Goal: Task Accomplishment & Management: Use online tool/utility

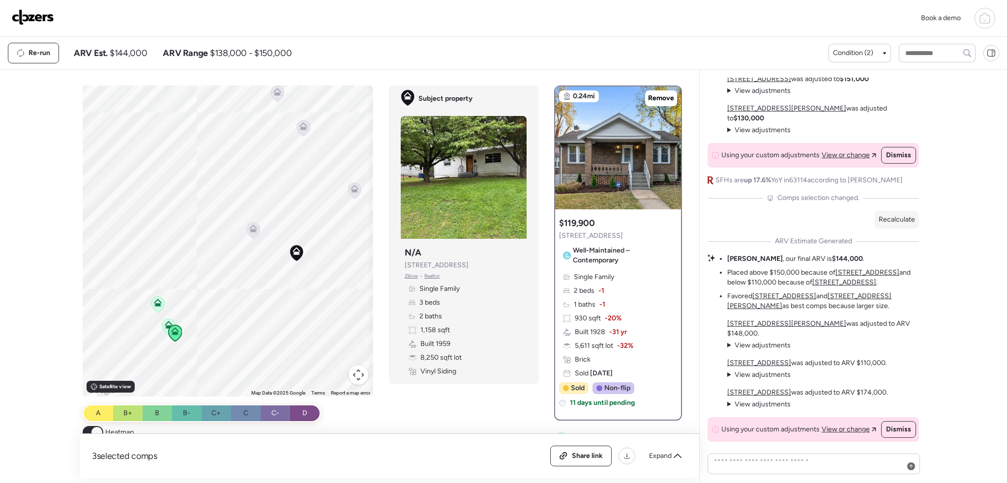
click at [42, 22] on img at bounding box center [33, 17] width 42 height 16
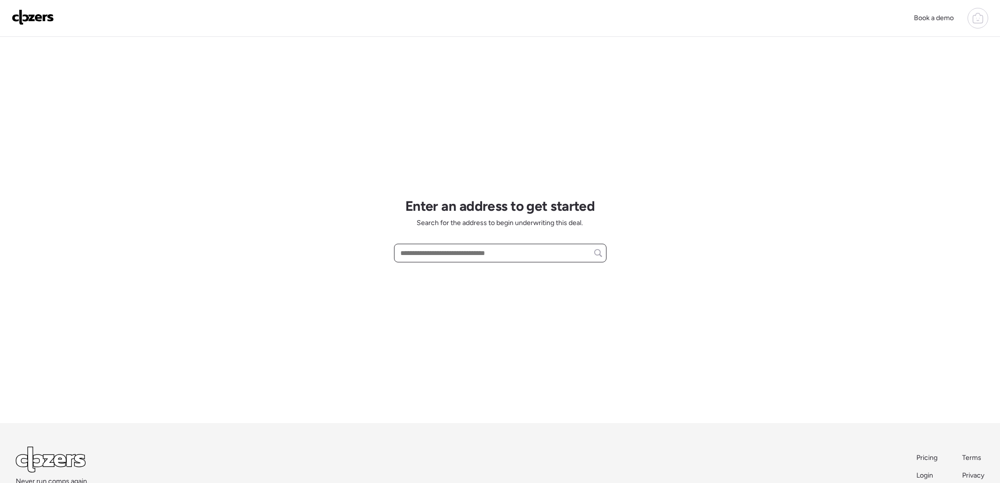
click at [485, 253] on input "text" at bounding box center [500, 253] width 204 height 14
paste input "**********"
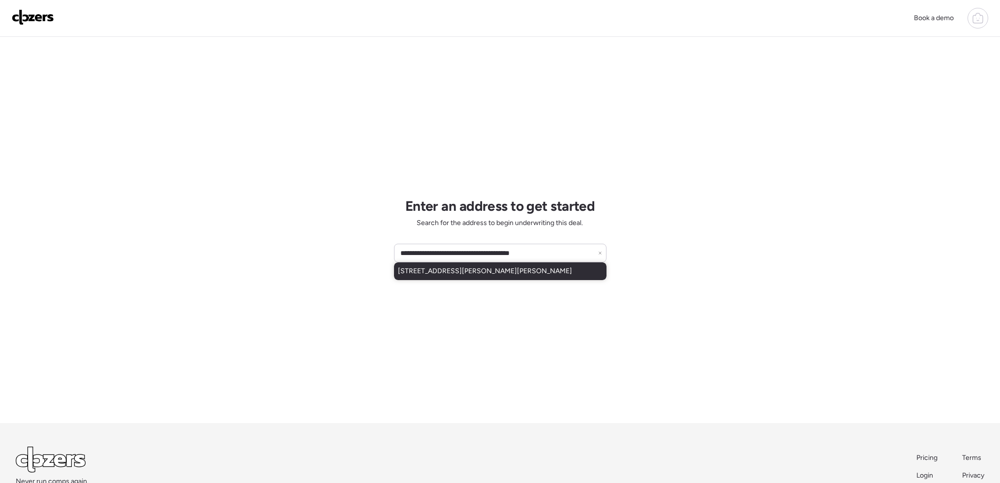
click at [480, 266] on div "9299 Lucas And Hunt Rd, Saint Louis, MO, 63136" at bounding box center [500, 272] width 212 height 18
type input "**********"
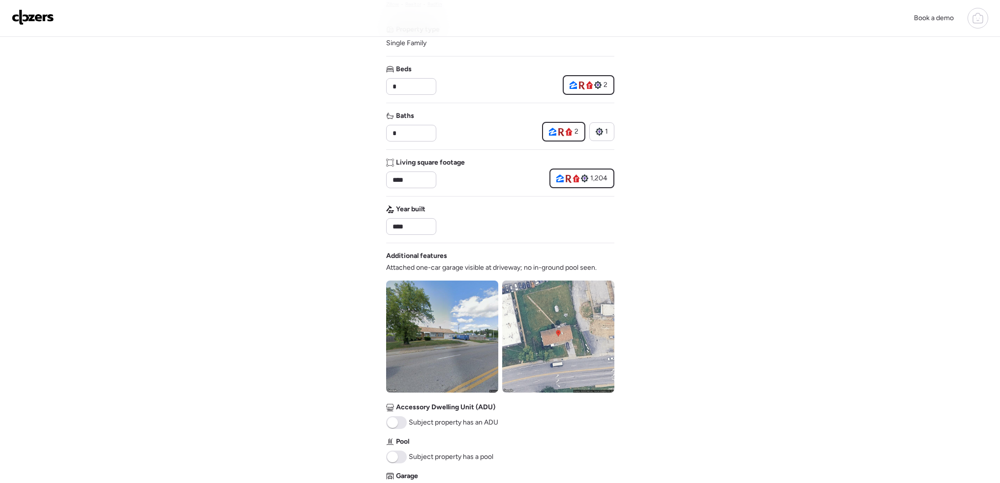
scroll to position [197, 0]
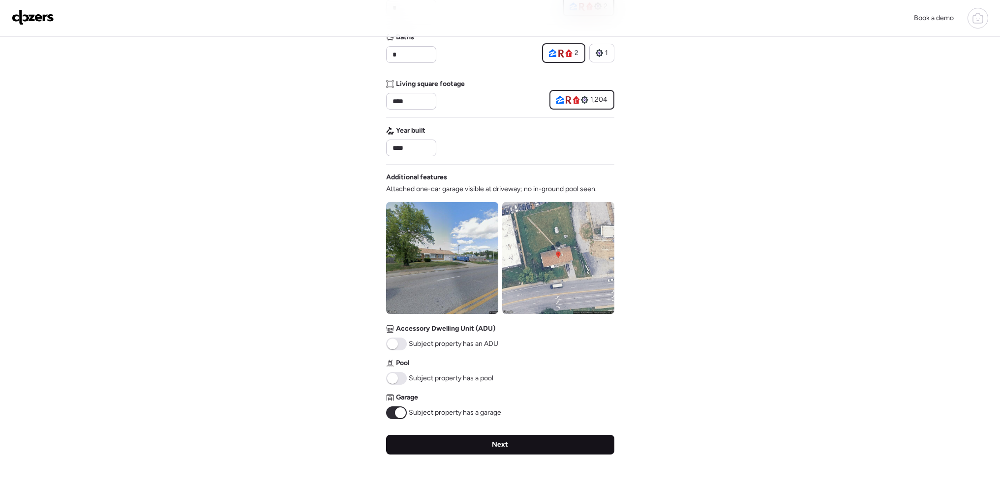
click at [511, 442] on div "Next" at bounding box center [500, 445] width 228 height 20
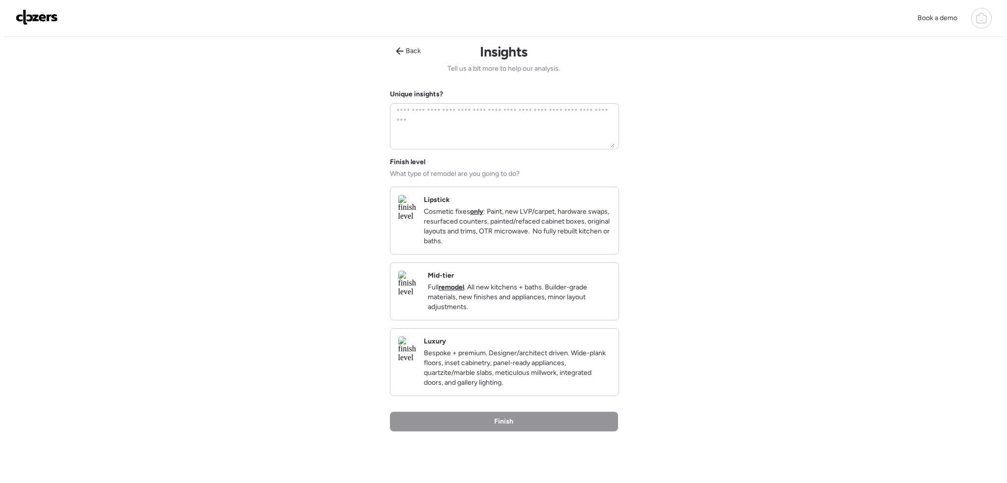
scroll to position [0, 0]
click at [525, 224] on p "Cosmetic fixes only : Paint, new LVP/carpet, hardware swaps, resurfaced counter…" at bounding box center [513, 228] width 187 height 39
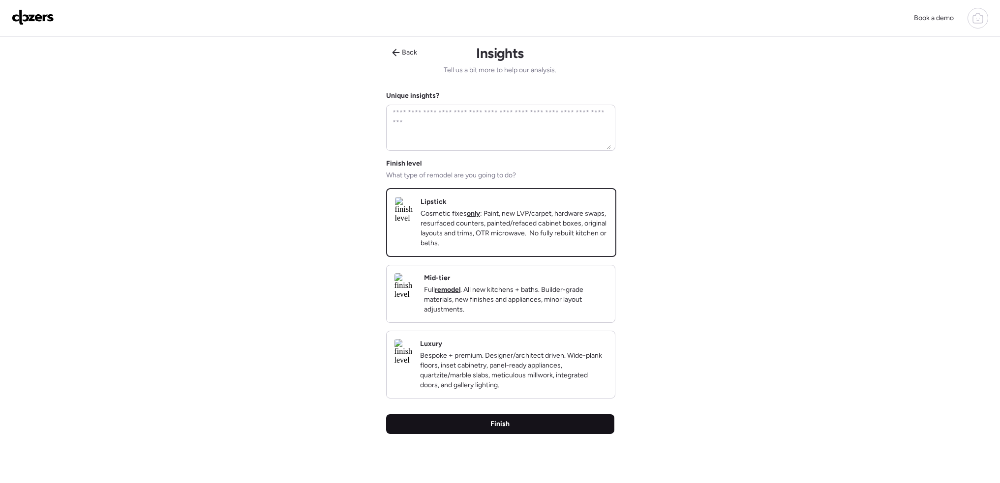
click at [511, 434] on div "Finish" at bounding box center [500, 425] width 228 height 20
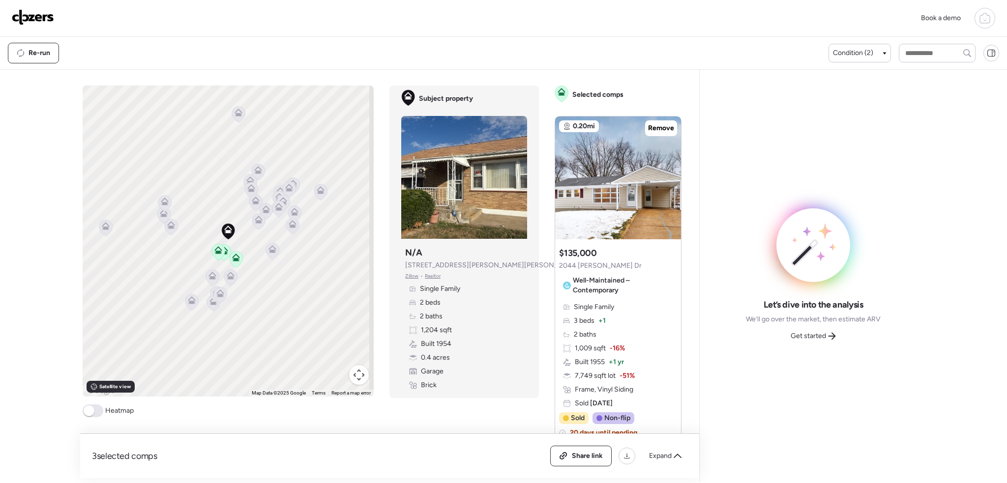
click at [94, 415] on span at bounding box center [93, 411] width 21 height 13
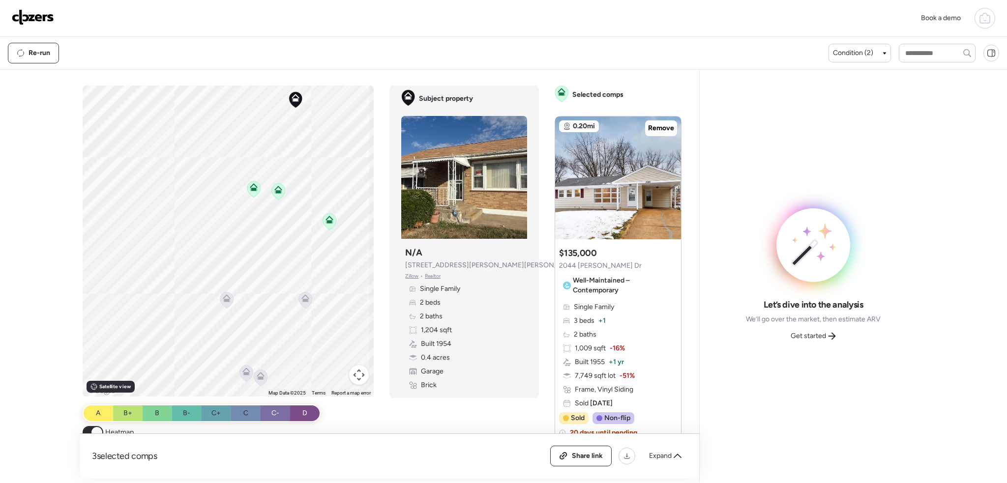
drag, startPoint x: 232, startPoint y: 309, endPoint x: 222, endPoint y: 339, distance: 31.6
click at [222, 339] on div "To activate drag with keyboard, press Alt + Enter. Once in keyboard drag state,…" at bounding box center [229, 241] width 292 height 311
click at [244, 250] on div "To activate drag with keyboard, press Alt + Enter. Once in keyboard drag state,…" at bounding box center [229, 241] width 292 height 311
drag, startPoint x: 272, startPoint y: 209, endPoint x: 274, endPoint y: 262, distance: 53.6
click at [267, 271] on div "To activate drag with keyboard, press Alt + Enter. Once in keyboard drag state,…" at bounding box center [229, 241] width 292 height 311
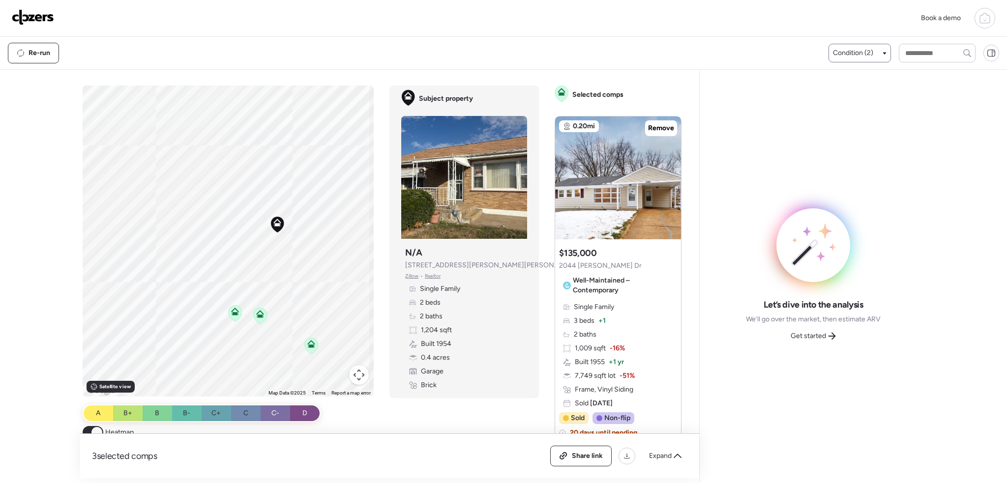
click at [859, 50] on span "Condition (2)" at bounding box center [853, 53] width 40 height 10
click at [279, 266] on div at bounding box center [503, 213] width 1007 height 483
drag, startPoint x: 273, startPoint y: 259, endPoint x: 303, endPoint y: 279, distance: 36.1
click at [306, 282] on div "To activate drag with keyboard, press Alt + Enter. Once in keyboard drag state,…" at bounding box center [229, 241] width 292 height 311
drag, startPoint x: 302, startPoint y: 291, endPoint x: 280, endPoint y: 306, distance: 27.3
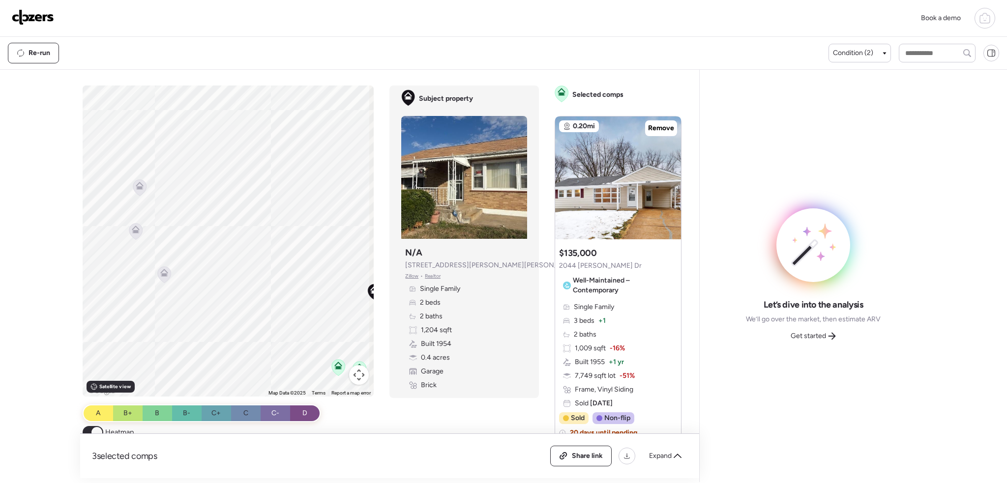
click at [326, 298] on div "To activate drag with keyboard, press Alt + Enter. Once in keyboard drag state,…" at bounding box center [229, 241] width 292 height 311
click at [185, 279] on icon at bounding box center [187, 281] width 8 height 8
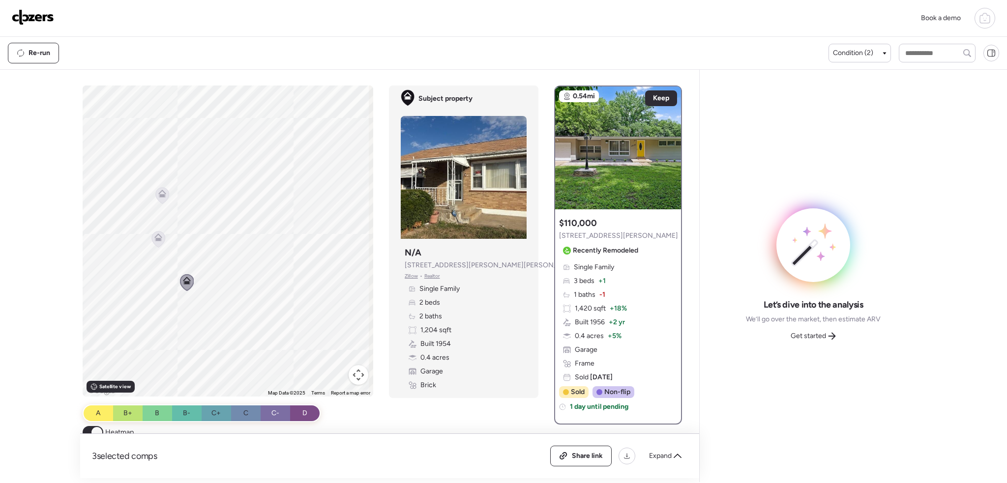
drag, startPoint x: 318, startPoint y: 303, endPoint x: 170, endPoint y: 278, distance: 149.7
click at [179, 280] on div "To navigate, press the arrow keys. To activate drag with keyboard, press Alt + …" at bounding box center [228, 241] width 291 height 311
drag, startPoint x: 268, startPoint y: 266, endPoint x: 369, endPoint y: 283, distance: 102.3
click at [378, 283] on div "To navigate, press the arrow keys. To activate drag with keyboard, press Alt + …" at bounding box center [384, 282] width 603 height 393
drag, startPoint x: 221, startPoint y: 263, endPoint x: 284, endPoint y: 195, distance: 92.2
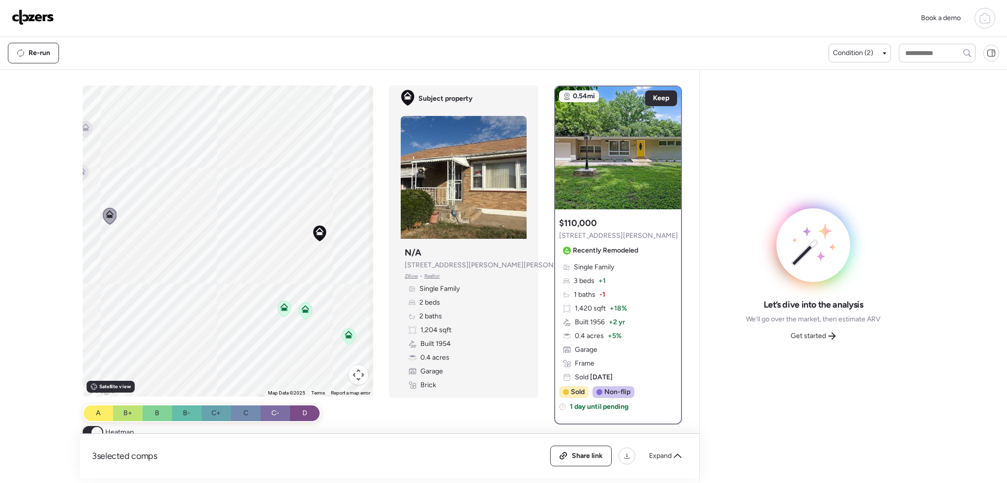
click at [284, 195] on div "To navigate, press the arrow keys. To activate drag with keyboard, press Alt + …" at bounding box center [228, 241] width 291 height 311
click at [23, 14] on img at bounding box center [33, 17] width 42 height 16
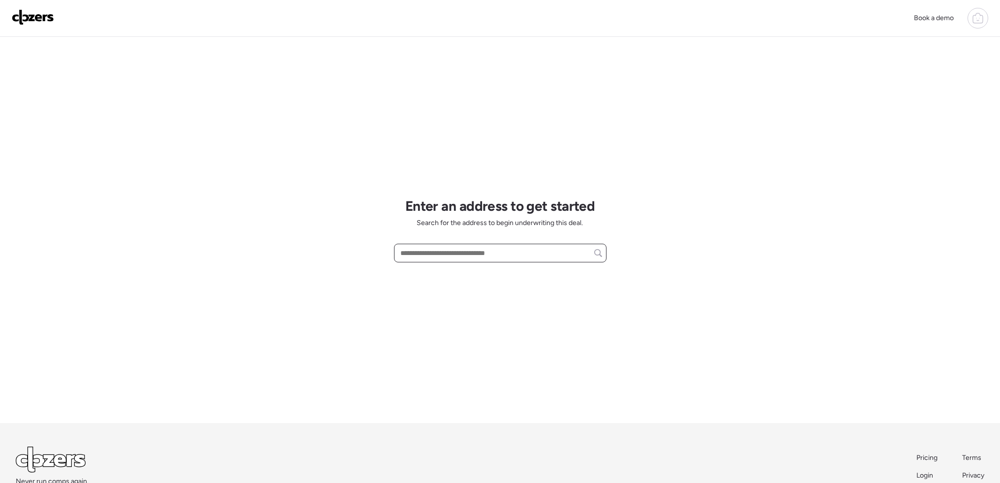
click at [459, 251] on input "text" at bounding box center [500, 253] width 204 height 14
paste input "**********"
click at [462, 276] on span "10113 Count Dr, Saint Louis, MO, 63136" at bounding box center [430, 272] width 64 height 10
type input "**********"
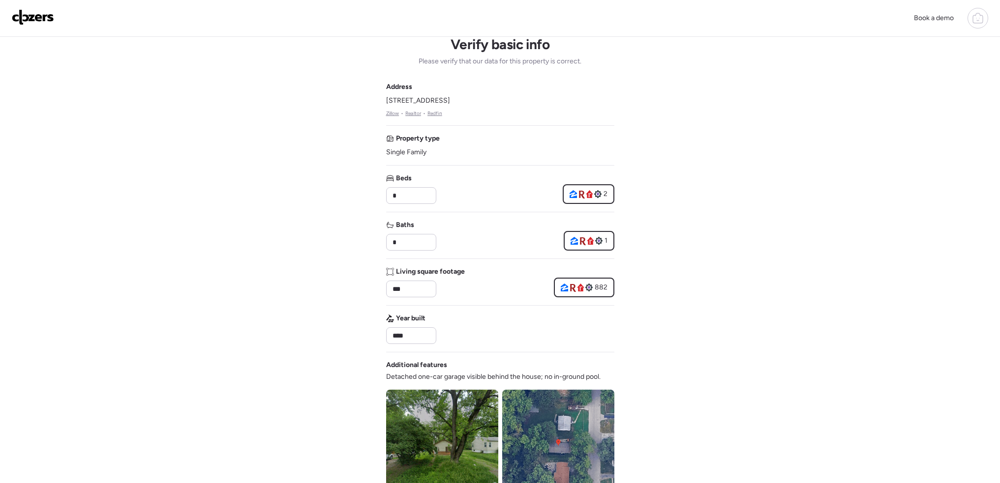
scroll to position [246, 0]
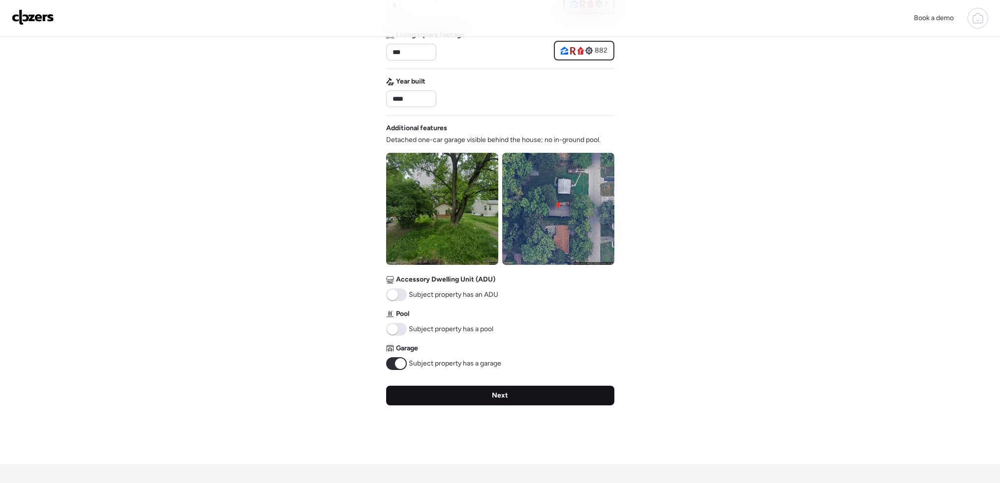
click at [531, 399] on div "Next" at bounding box center [500, 396] width 228 height 20
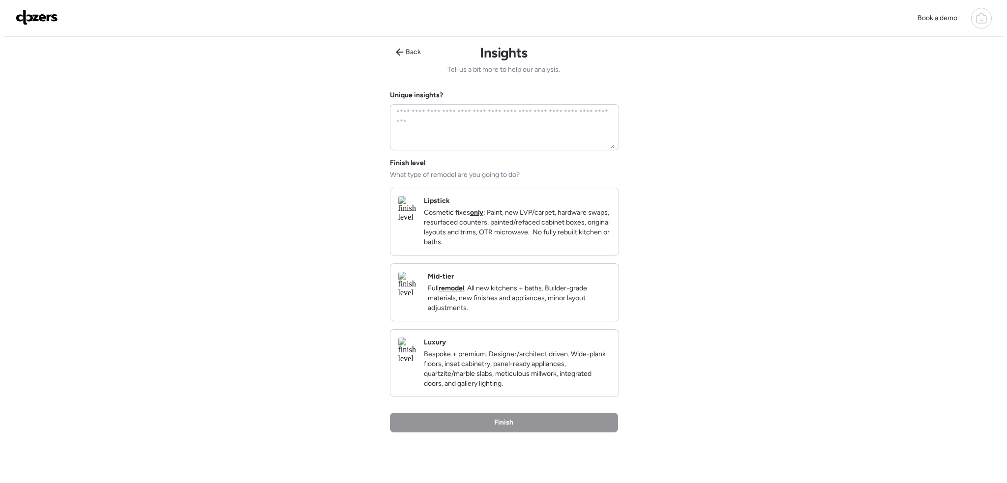
scroll to position [0, 0]
click at [524, 237] on p "Cosmetic fixes only : Paint, new LVP/carpet, hardware swaps, resurfaced counter…" at bounding box center [513, 228] width 187 height 39
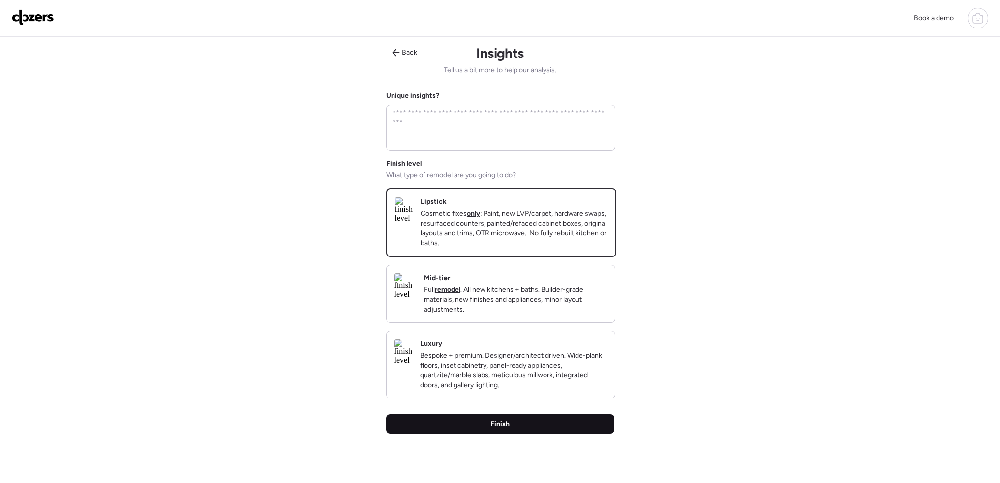
click at [498, 429] on span "Finish" at bounding box center [499, 424] width 19 height 10
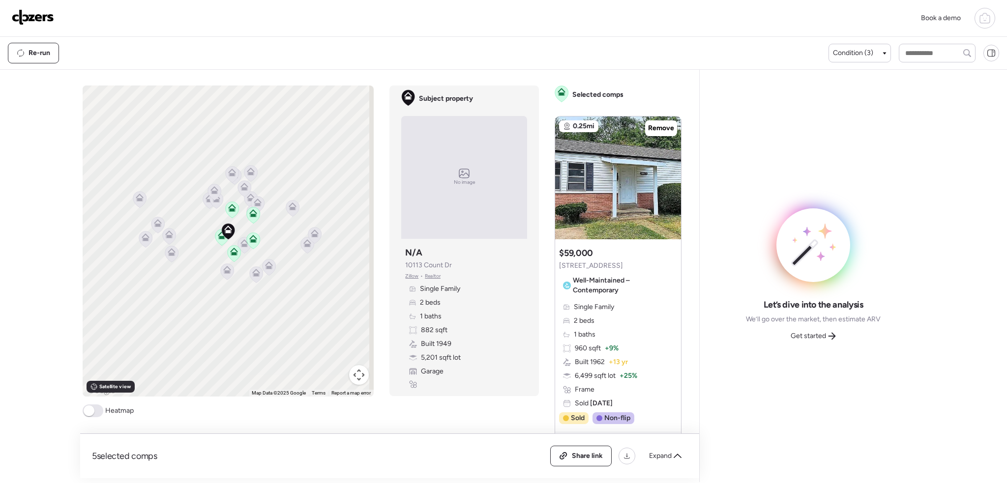
click at [96, 413] on span at bounding box center [93, 411] width 21 height 13
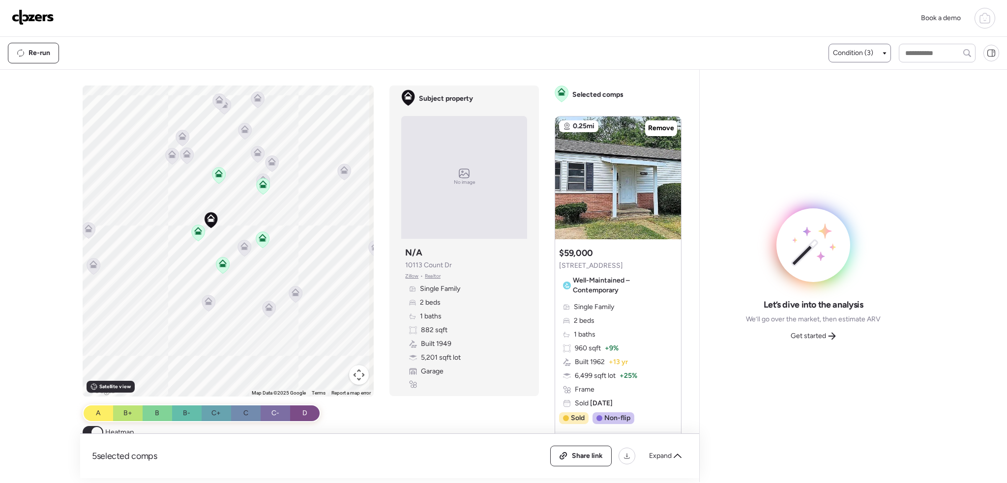
click at [871, 45] on div "Condition (3)" at bounding box center [860, 53] width 62 height 19
click at [880, 38] on div "Re-run Condition (3)" at bounding box center [503, 53] width 1007 height 32
click at [870, 51] on div "Condition (3)" at bounding box center [860, 53] width 54 height 10
click at [838, 138] on div "Well-Maintained – Traditional" at bounding box center [891, 141] width 123 height 28
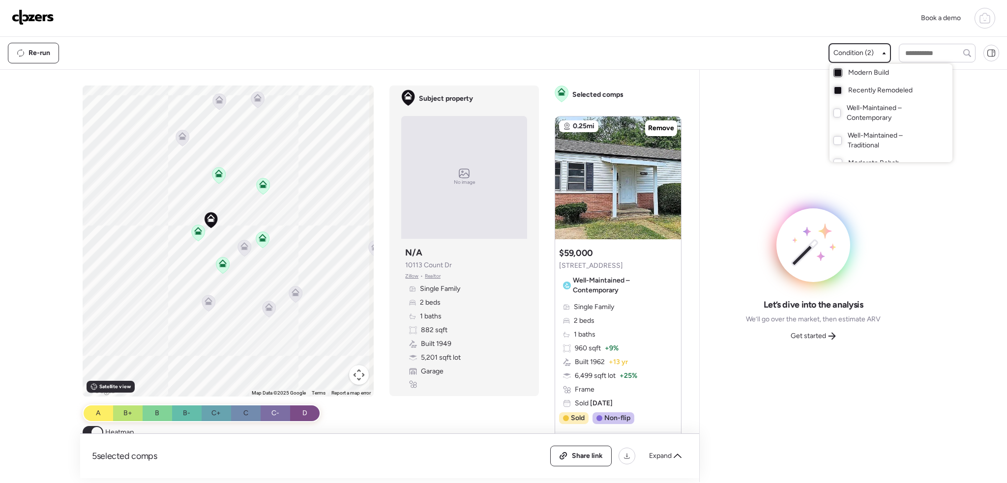
click at [835, 73] on div at bounding box center [838, 72] width 7 height 7
click at [673, 451] on div "Expand" at bounding box center [665, 456] width 44 height 16
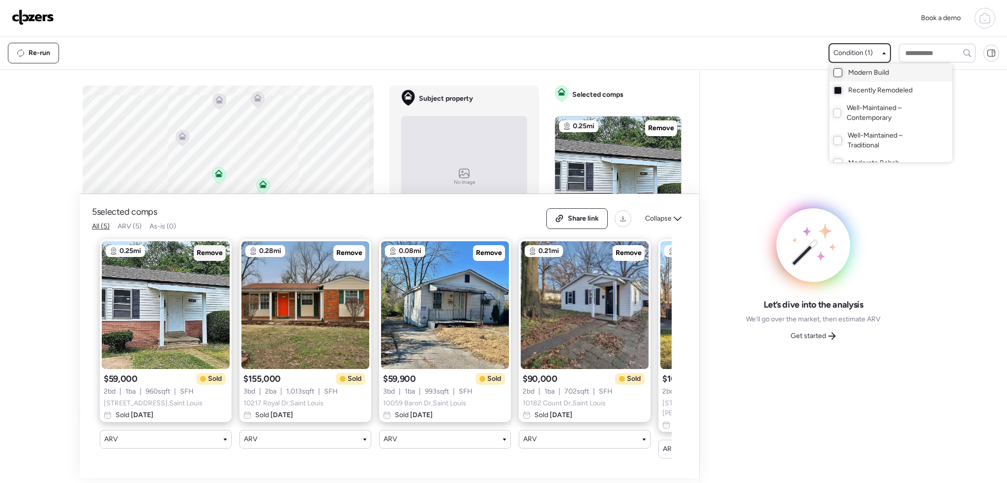
click at [216, 256] on span "Remove" at bounding box center [210, 253] width 26 height 10
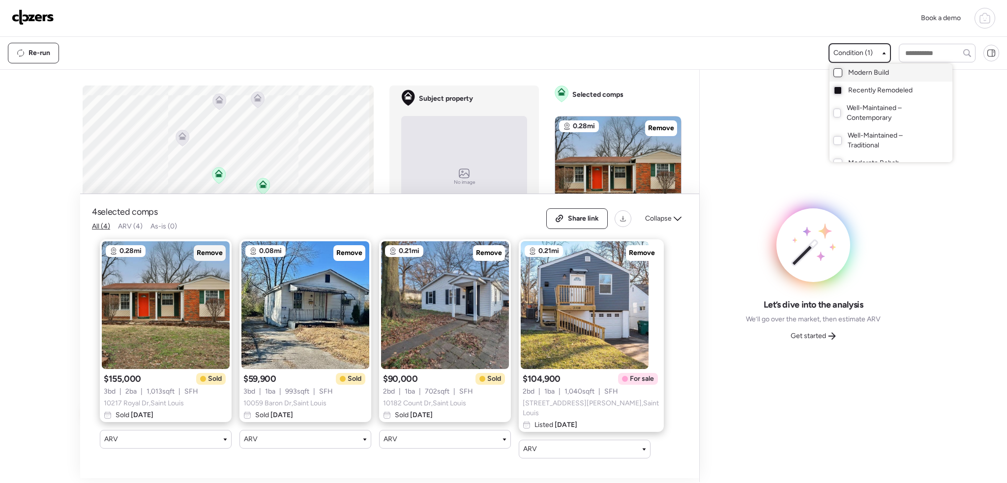
click at [210, 255] on span "Remove" at bounding box center [210, 253] width 26 height 10
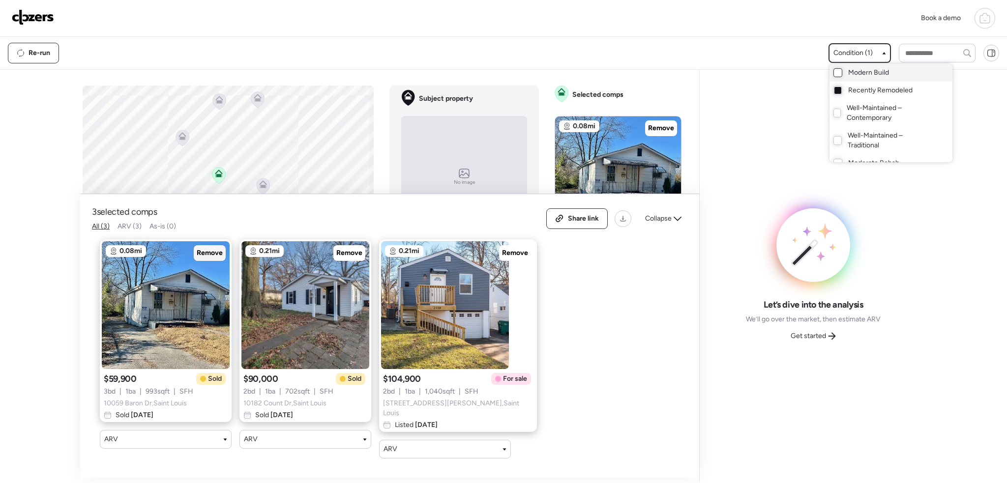
click at [212, 255] on span "Remove" at bounding box center [210, 253] width 26 height 10
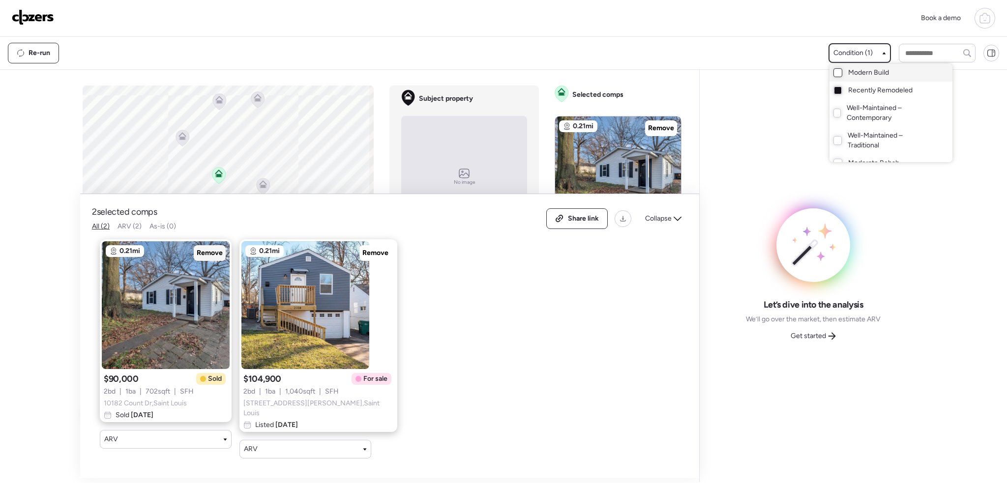
click at [212, 255] on span "Remove" at bounding box center [210, 253] width 26 height 10
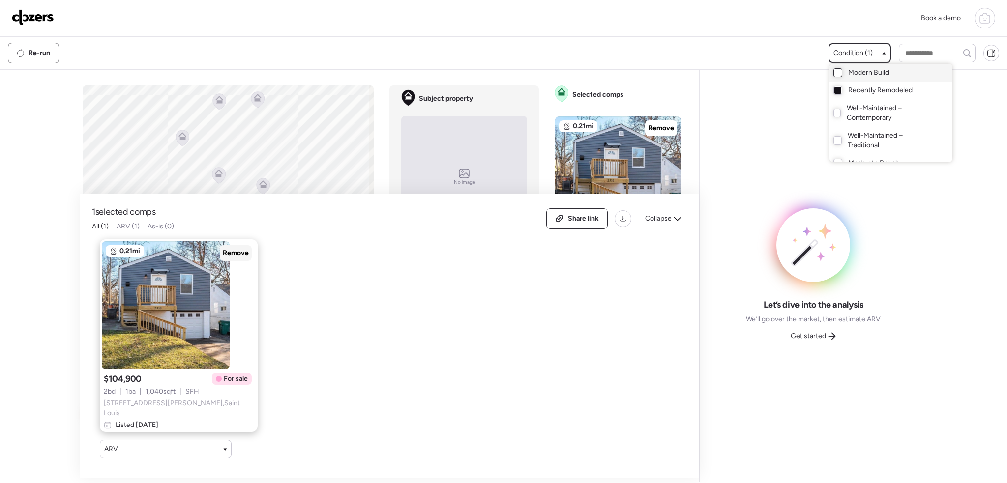
click at [223, 255] on span "Remove" at bounding box center [236, 253] width 26 height 10
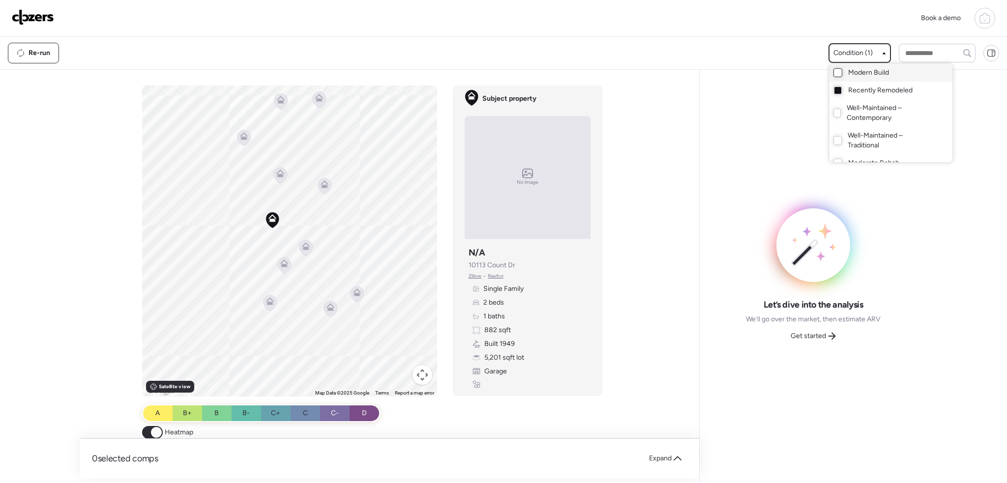
click at [304, 247] on div at bounding box center [503, 213] width 1007 height 483
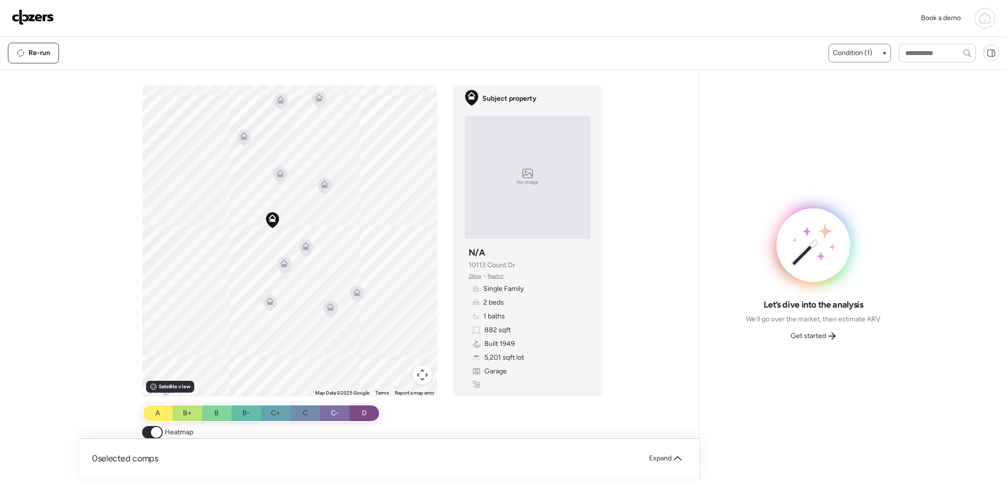
click at [302, 244] on icon at bounding box center [306, 246] width 8 height 8
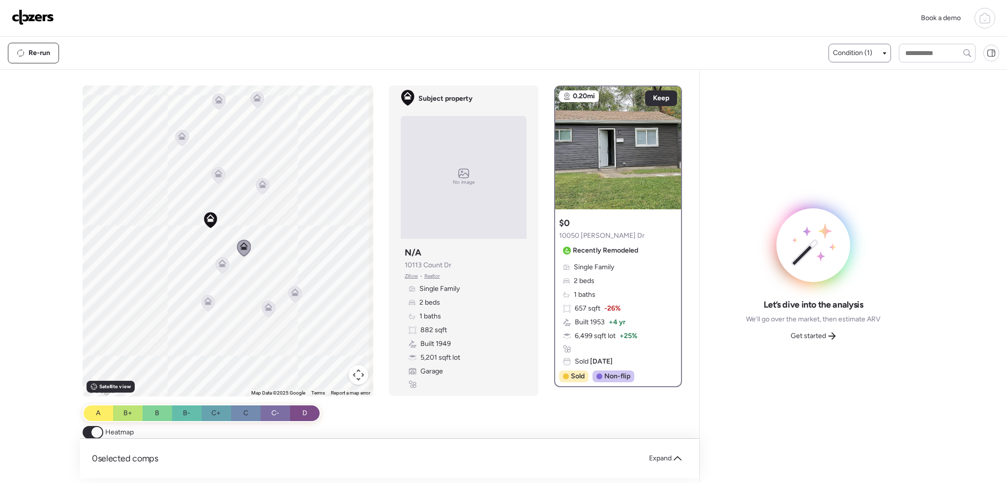
click at [260, 186] on icon at bounding box center [263, 186] width 6 height 3
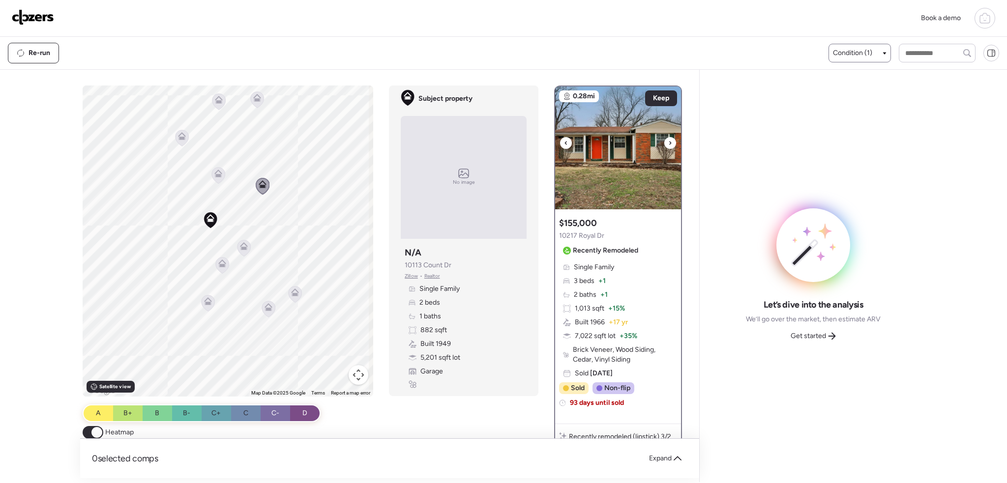
click at [670, 138] on img at bounding box center [618, 148] width 126 height 123
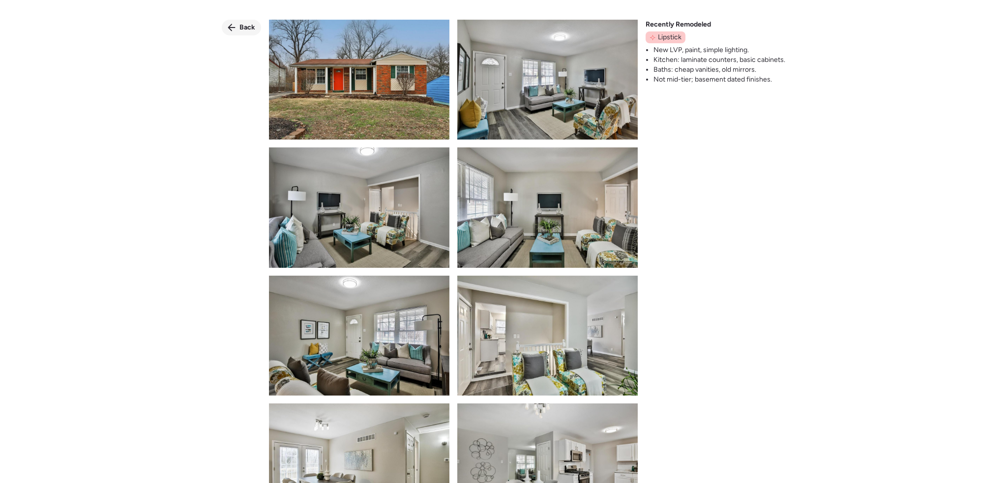
click at [240, 28] on span "Back" at bounding box center [247, 28] width 16 height 10
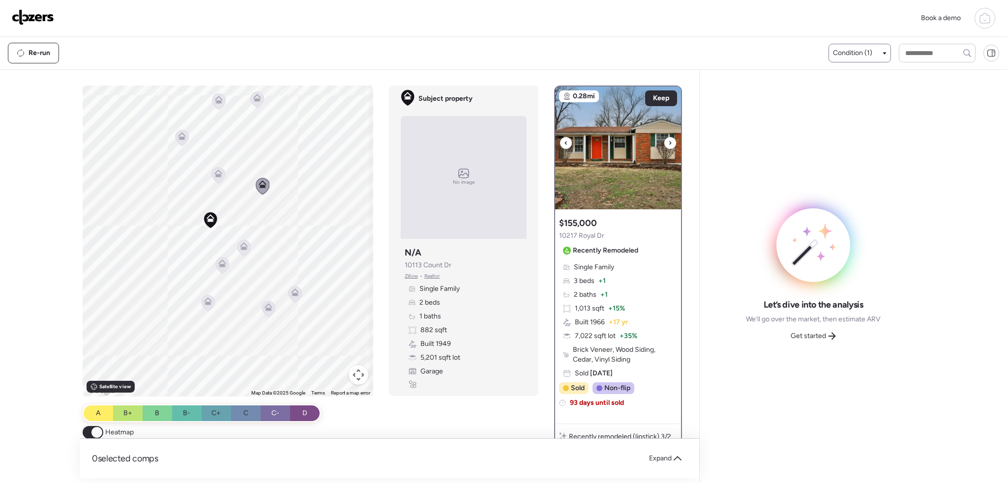
click at [668, 148] on icon at bounding box center [670, 143] width 4 height 12
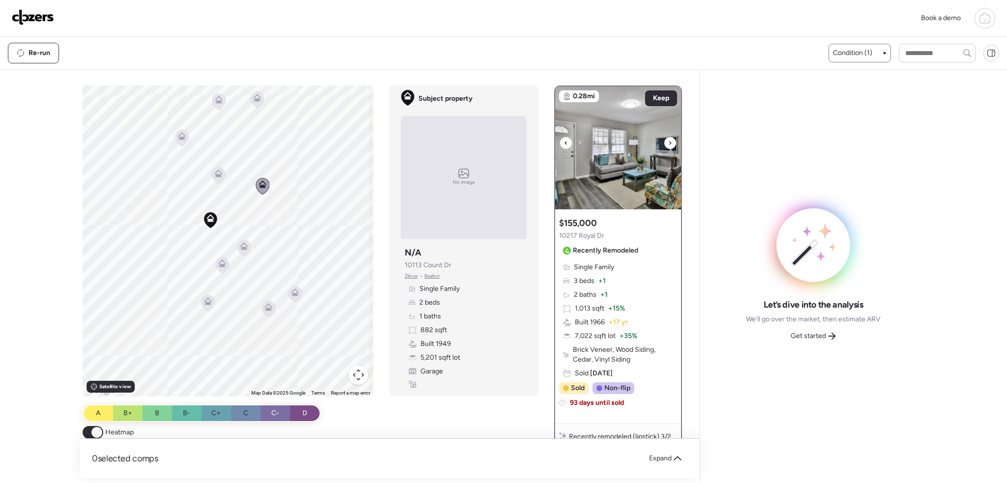
click at [668, 144] on icon at bounding box center [670, 143] width 4 height 12
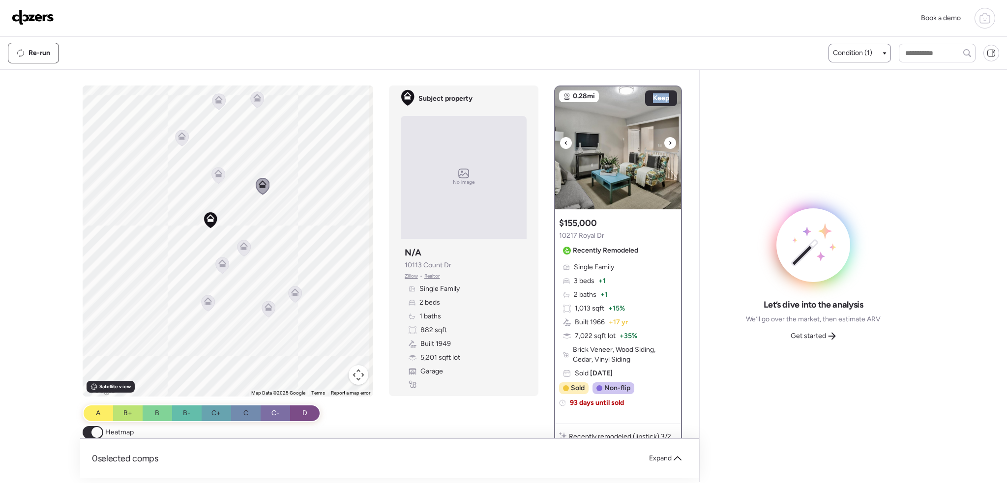
click at [668, 143] on icon at bounding box center [670, 143] width 4 height 12
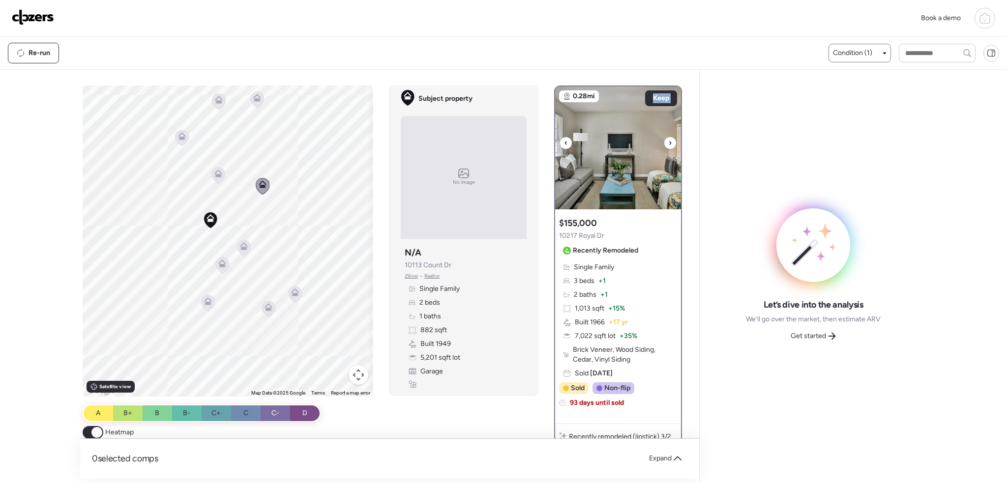
click at [668, 143] on icon at bounding box center [670, 143] width 4 height 12
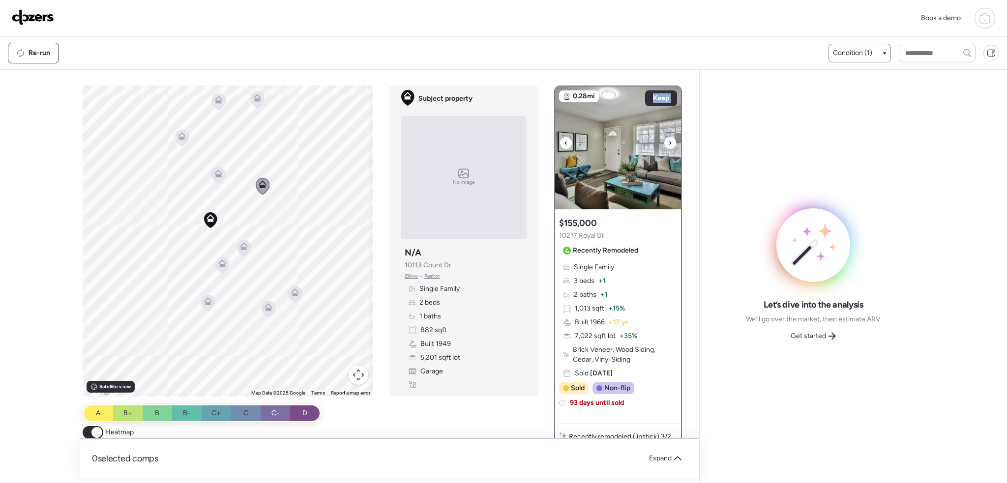
click at [668, 143] on icon at bounding box center [670, 143] width 4 height 12
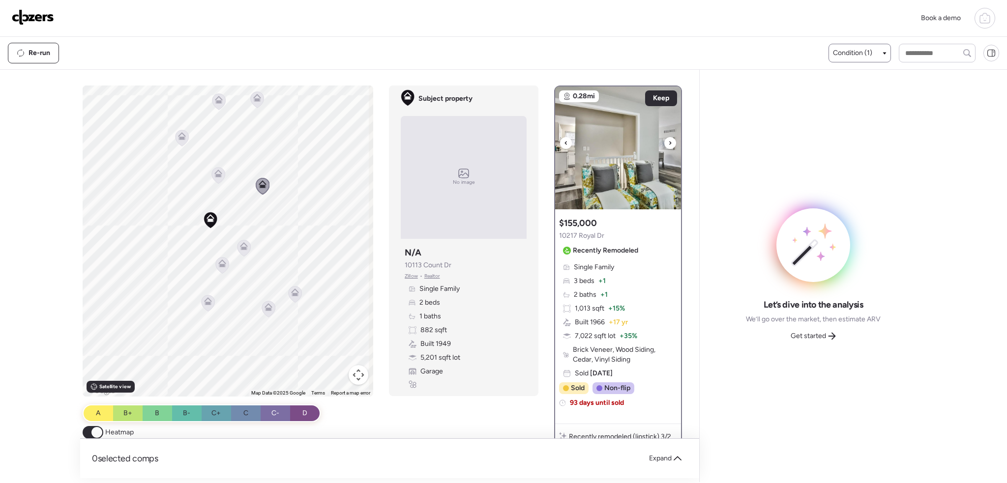
click at [668, 143] on icon at bounding box center [670, 143] width 4 height 12
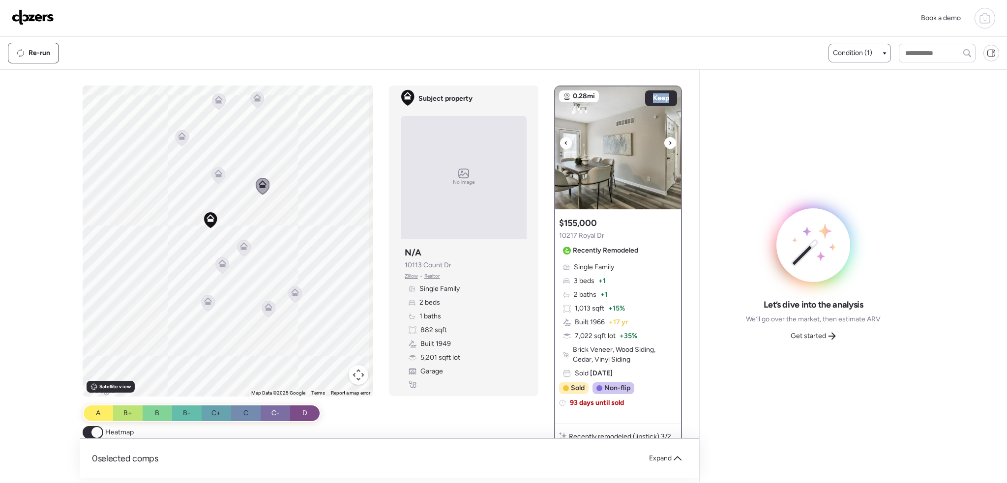
click at [668, 143] on icon at bounding box center [670, 143] width 4 height 12
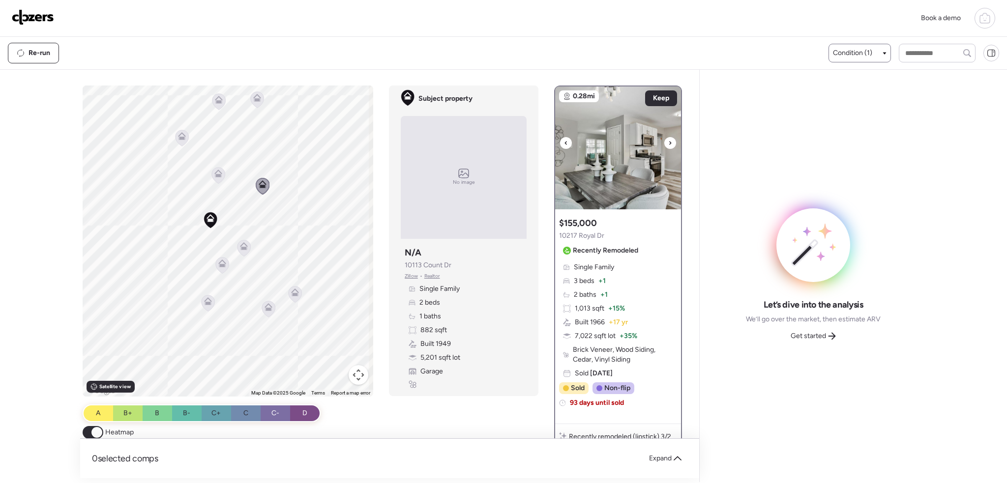
click at [668, 143] on icon at bounding box center [670, 143] width 4 height 12
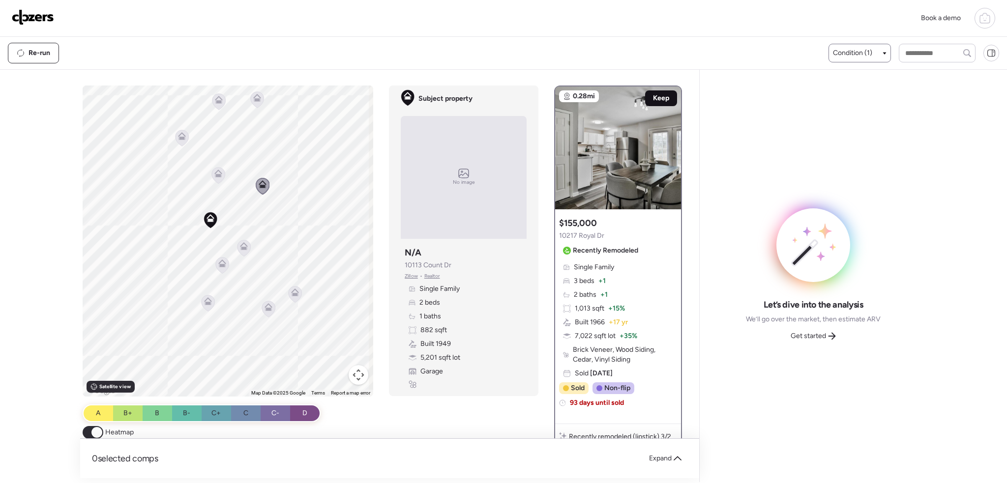
click at [661, 100] on span "Keep" at bounding box center [661, 98] width 16 height 10
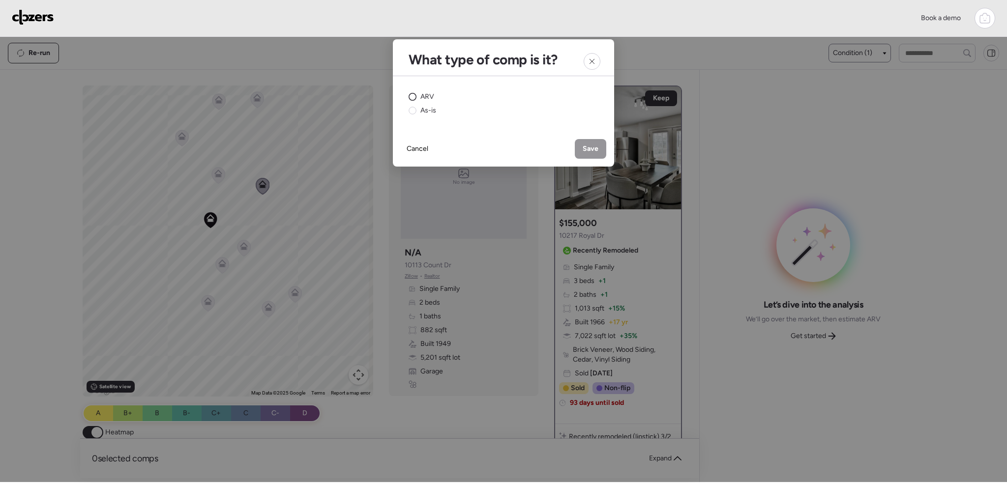
click at [417, 93] on div "ARV" at bounding box center [422, 97] width 26 height 10
click at [590, 143] on div "Save" at bounding box center [590, 149] width 31 height 20
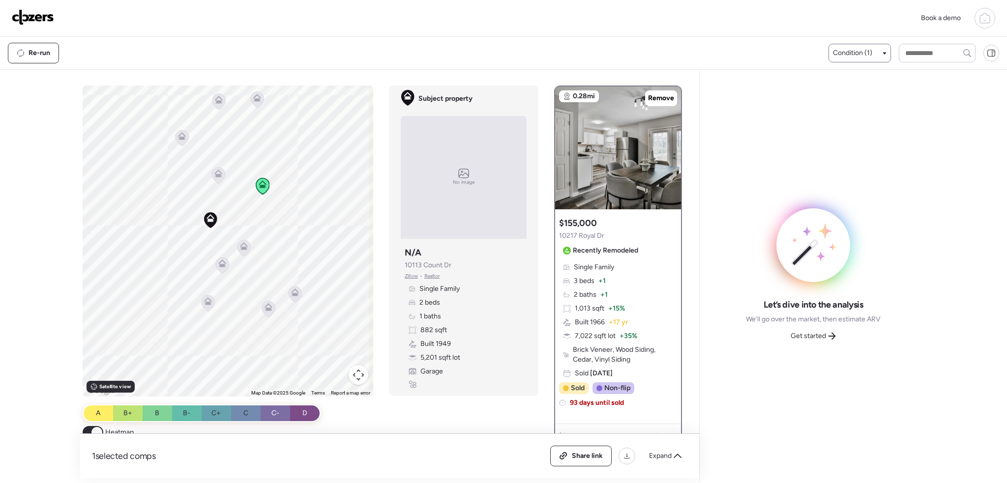
click at [220, 265] on icon at bounding box center [222, 265] width 6 height 3
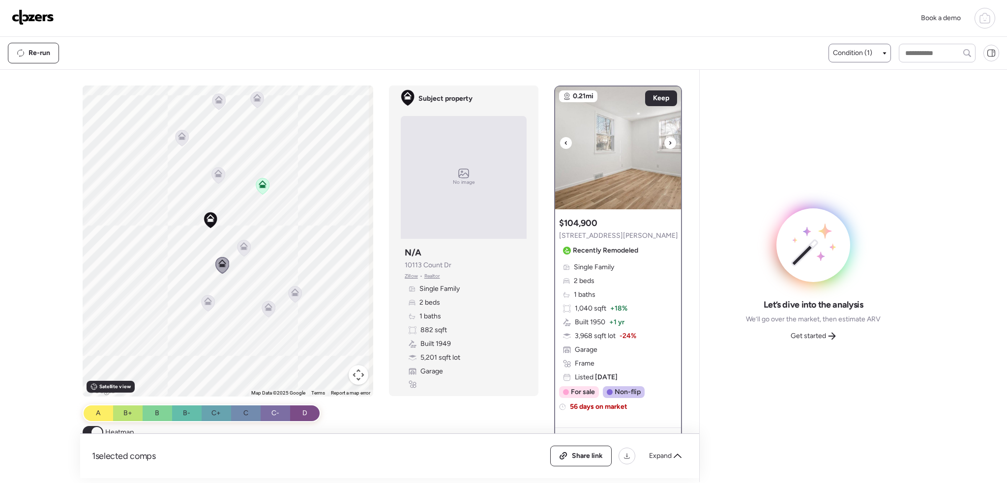
click at [668, 141] on icon at bounding box center [670, 143] width 4 height 12
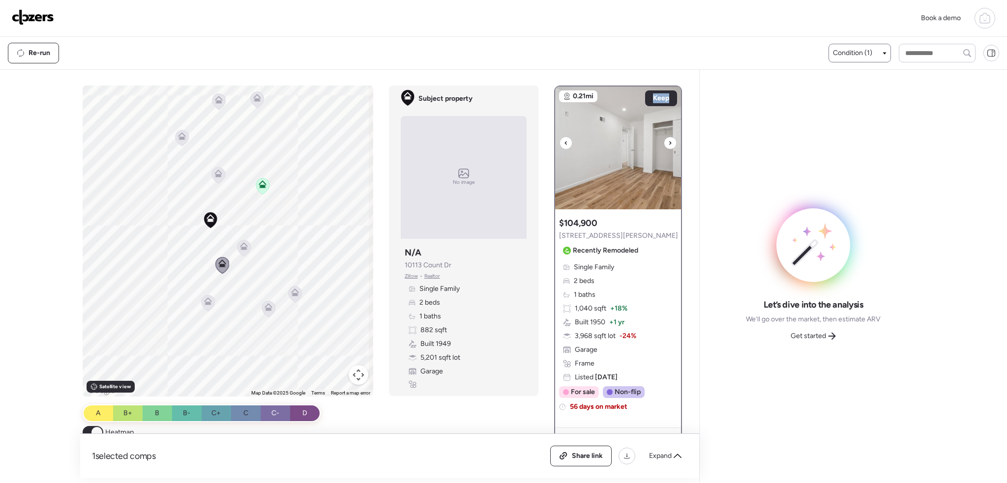
click at [668, 141] on icon at bounding box center [670, 143] width 4 height 12
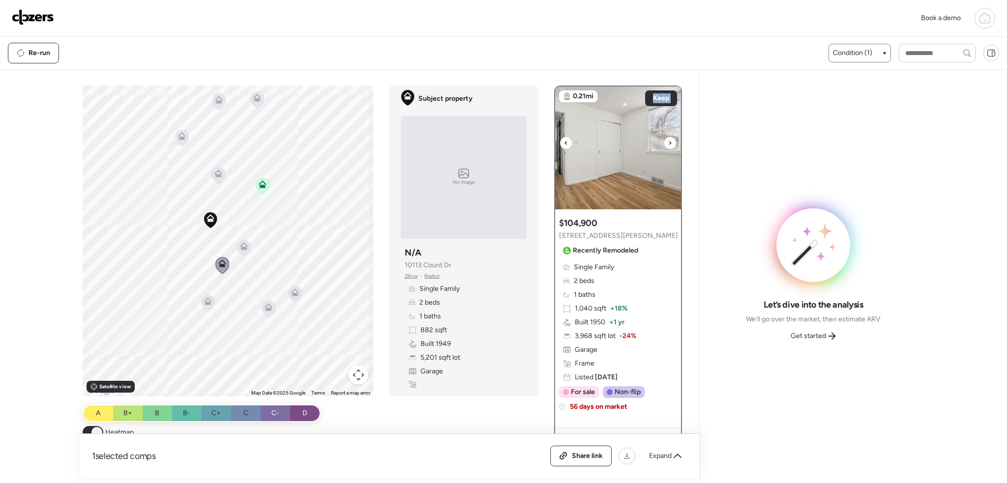
click at [668, 141] on icon at bounding box center [670, 143] width 4 height 12
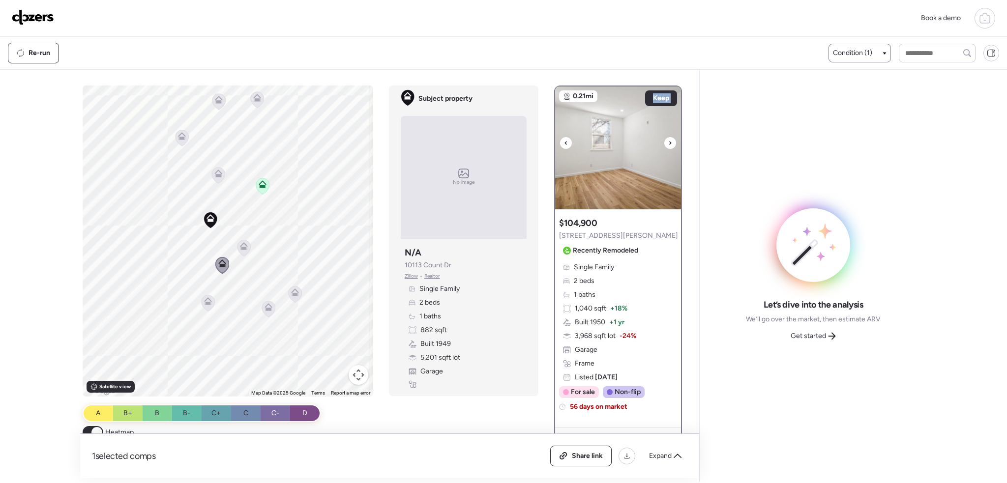
click at [668, 141] on icon at bounding box center [670, 143] width 4 height 12
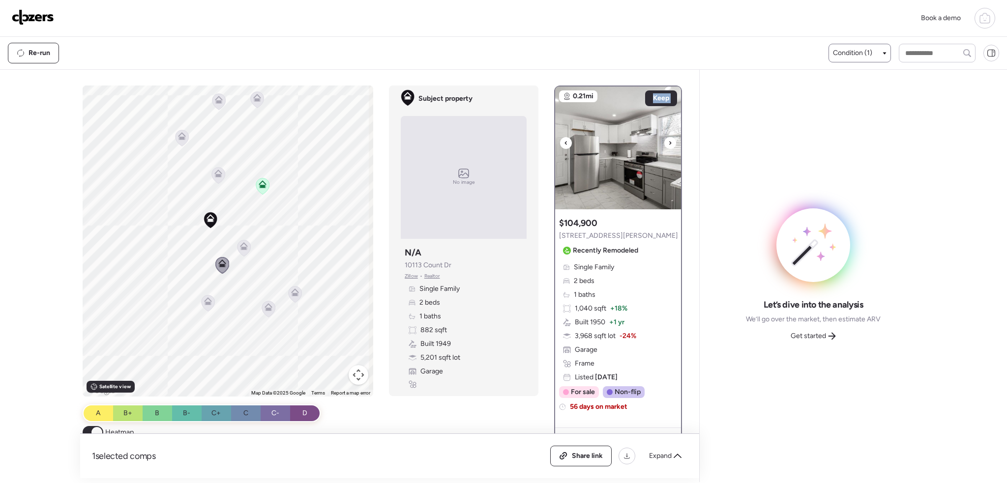
click at [668, 141] on icon at bounding box center [670, 143] width 4 height 12
click at [661, 99] on span "Keep" at bounding box center [661, 98] width 16 height 10
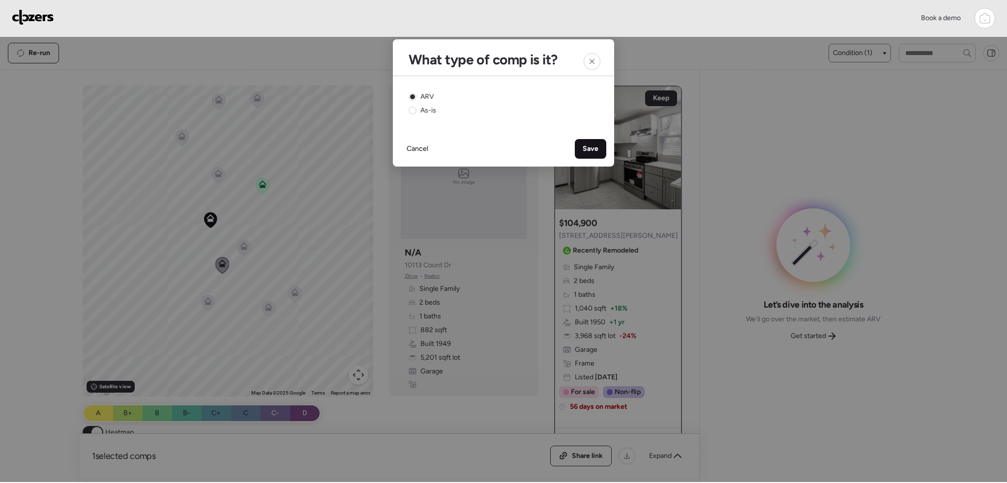
click at [592, 150] on span "Save" at bounding box center [591, 149] width 16 height 10
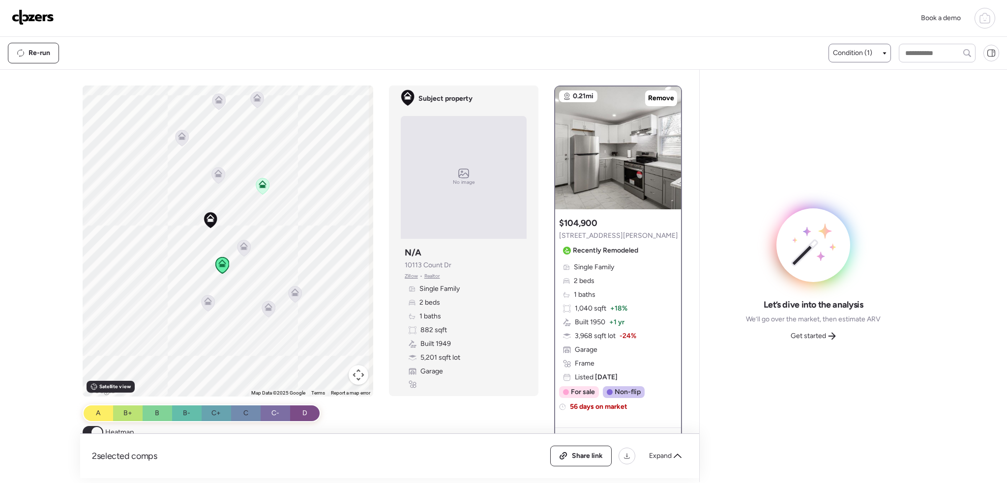
click at [240, 248] on icon at bounding box center [244, 246] width 8 height 8
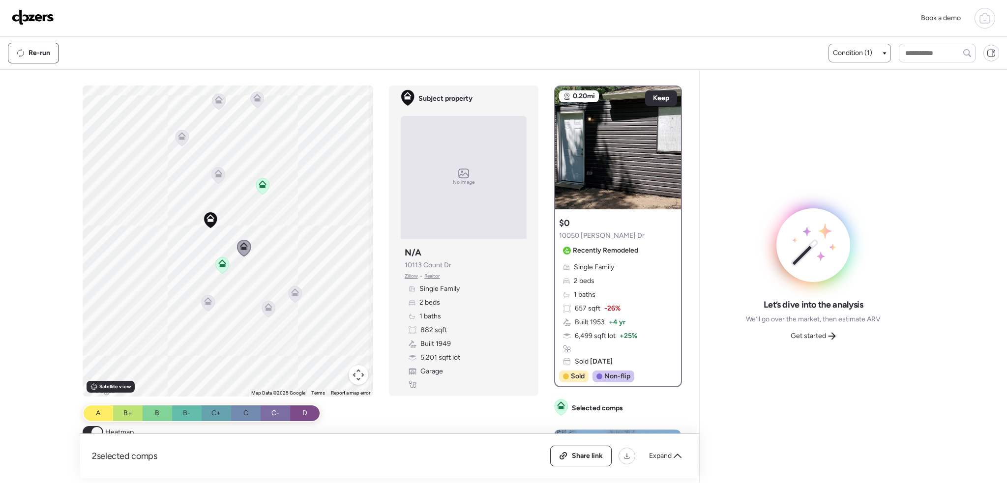
click at [217, 178] on icon at bounding box center [218, 175] width 13 height 16
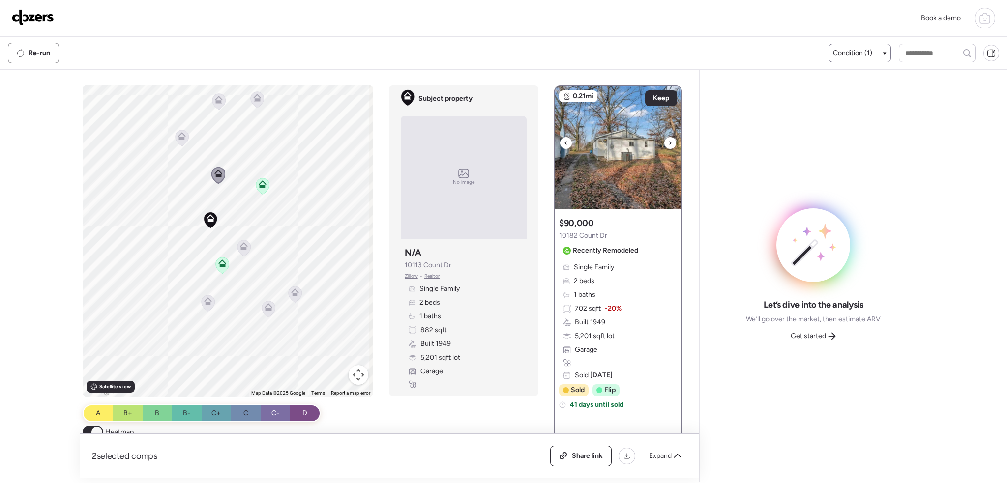
click at [668, 142] on icon at bounding box center [670, 143] width 4 height 12
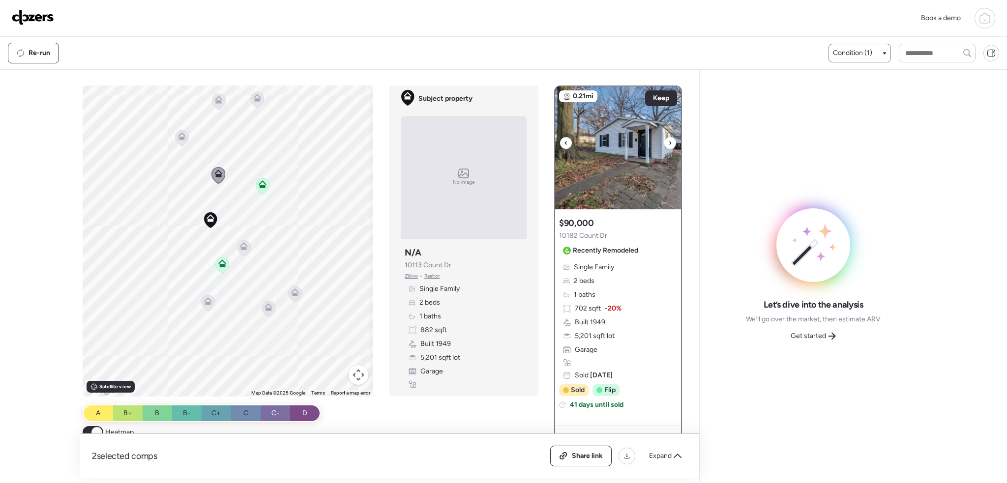
click at [668, 142] on icon at bounding box center [670, 143] width 4 height 12
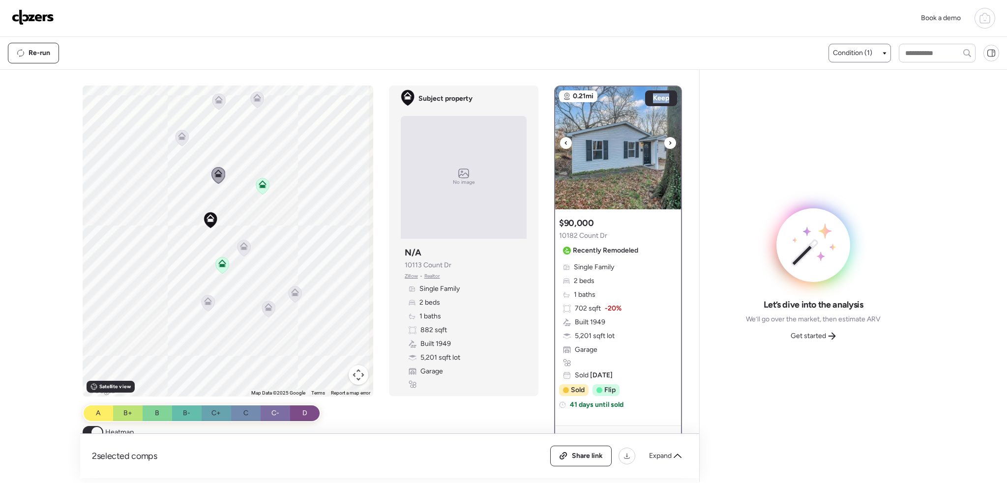
click at [668, 142] on icon at bounding box center [670, 143] width 4 height 12
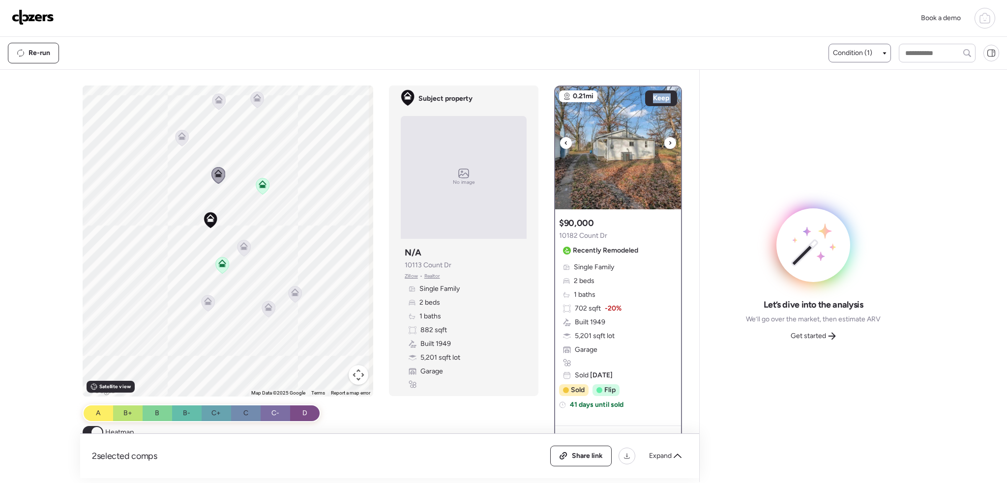
click at [668, 142] on icon at bounding box center [670, 143] width 4 height 12
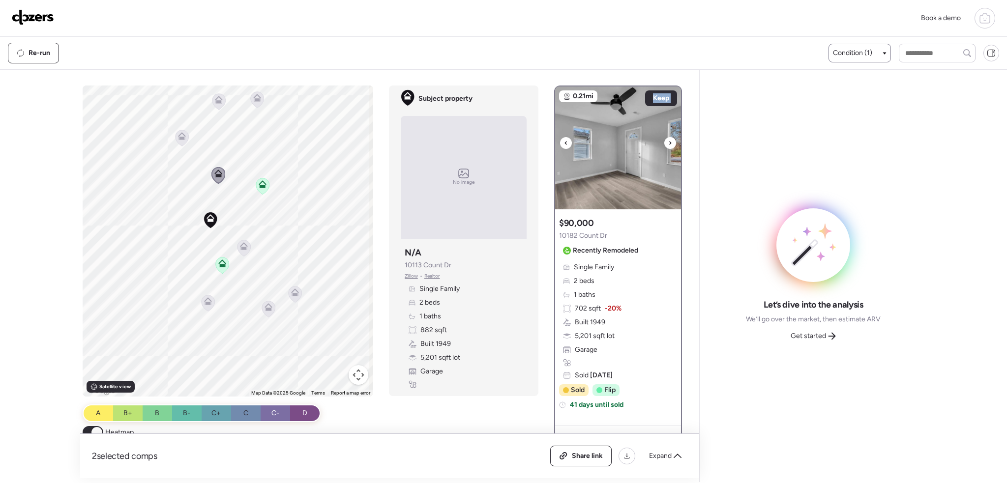
click at [668, 142] on icon at bounding box center [670, 143] width 4 height 12
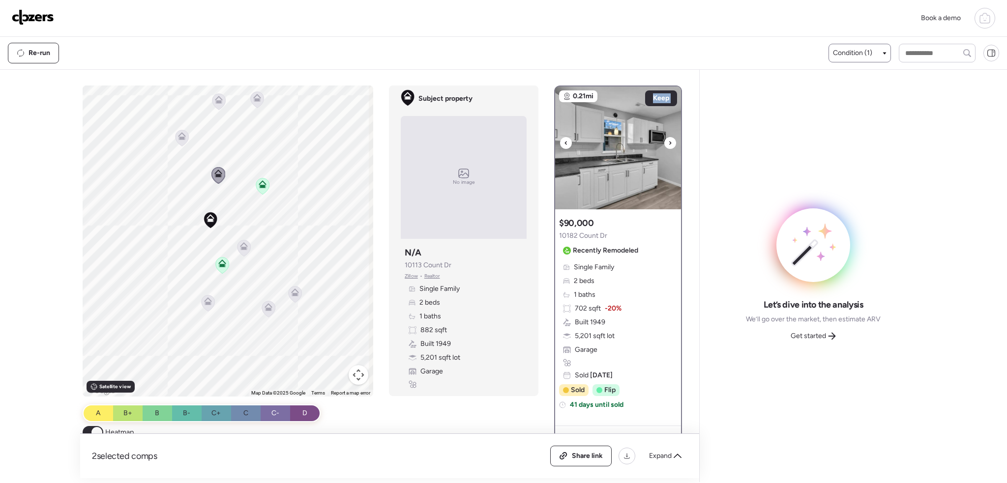
click at [668, 142] on icon at bounding box center [670, 143] width 4 height 12
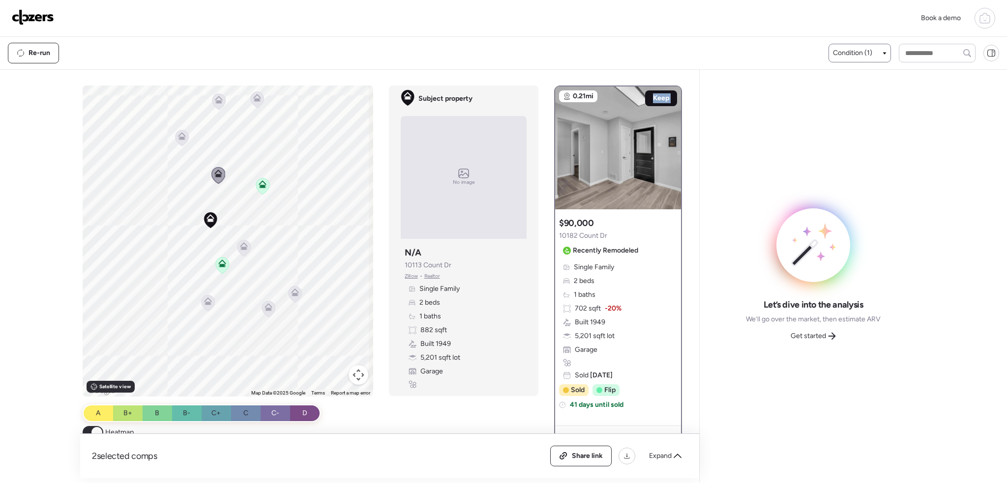
click at [665, 97] on div "Keep" at bounding box center [661, 98] width 32 height 16
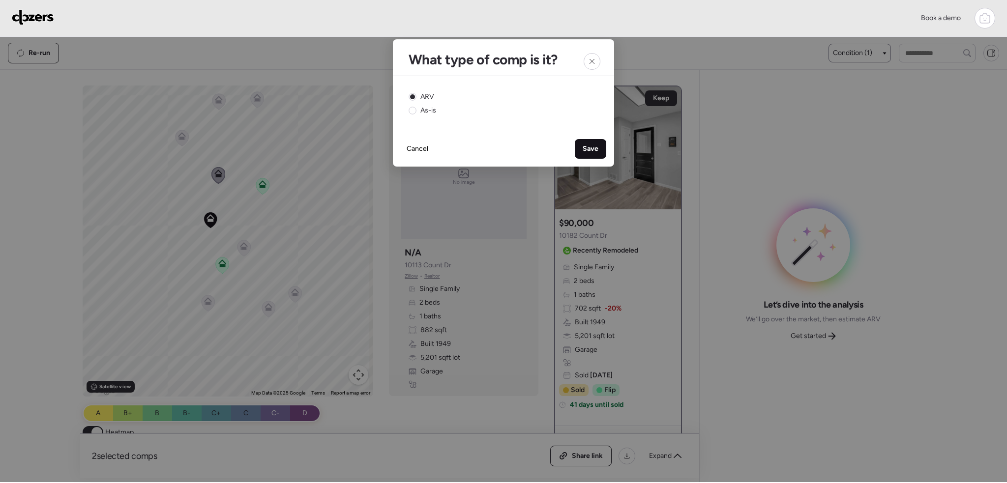
click at [584, 146] on span "Save" at bounding box center [591, 149] width 16 height 10
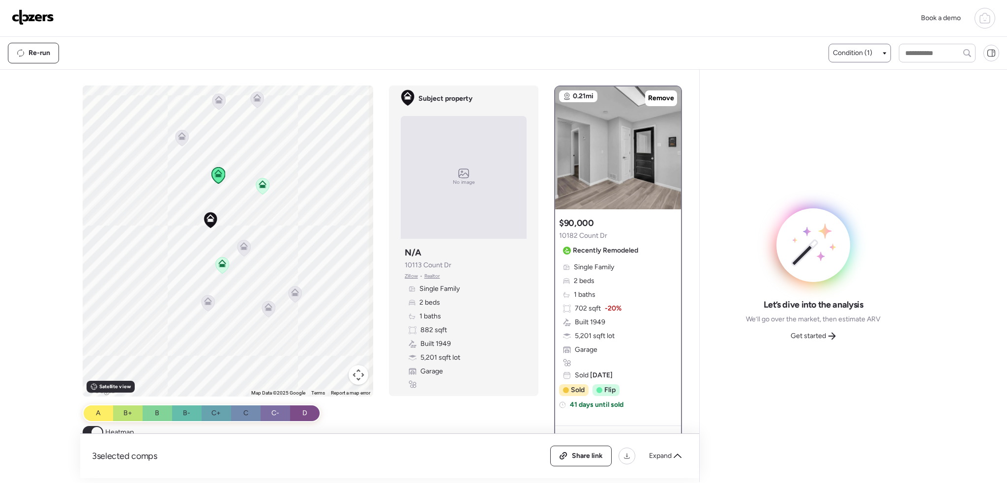
click at [205, 304] on icon at bounding box center [208, 303] width 6 height 3
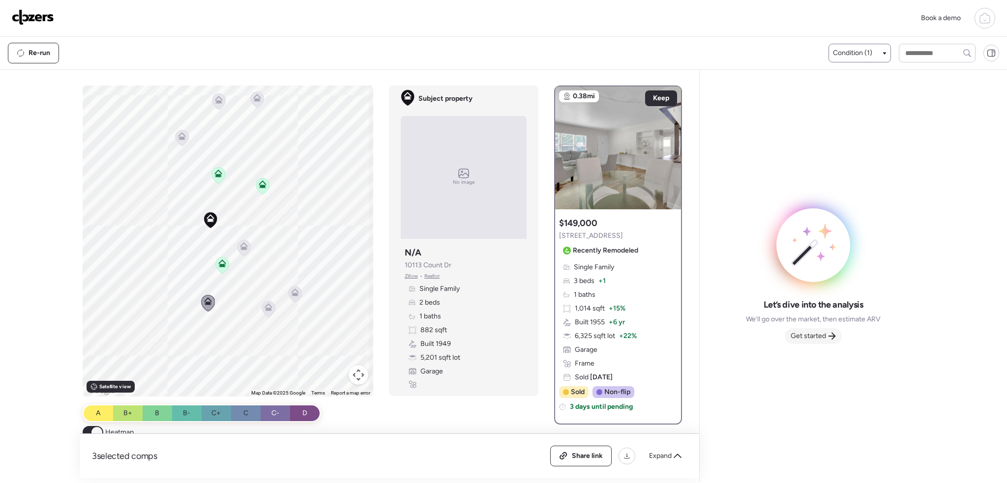
click at [816, 333] on span "Get started" at bounding box center [808, 336] width 35 height 10
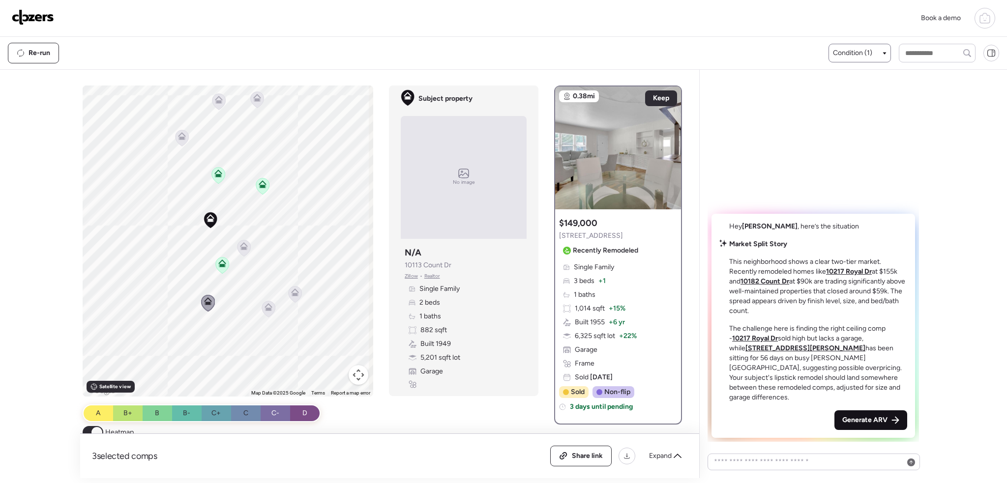
click at [881, 421] on span "Generate ARV" at bounding box center [864, 421] width 45 height 10
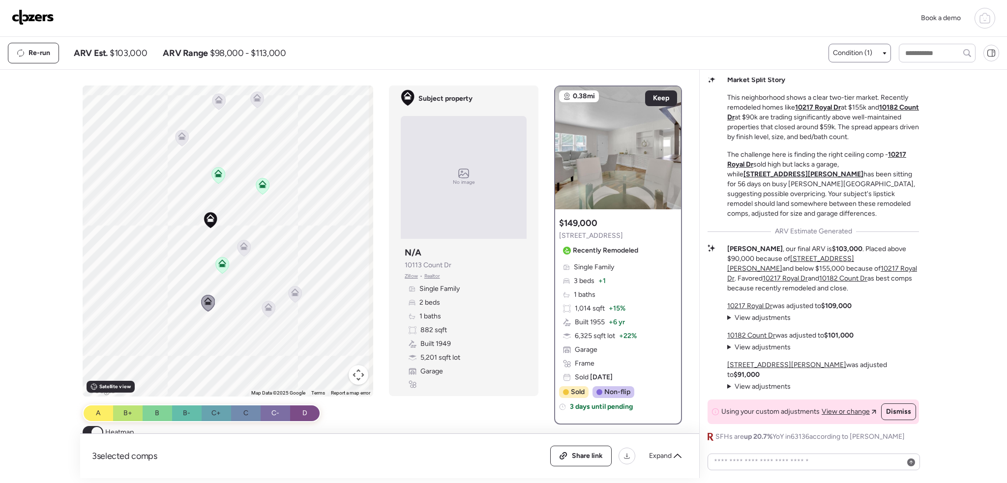
click at [40, 15] on img at bounding box center [33, 17] width 42 height 16
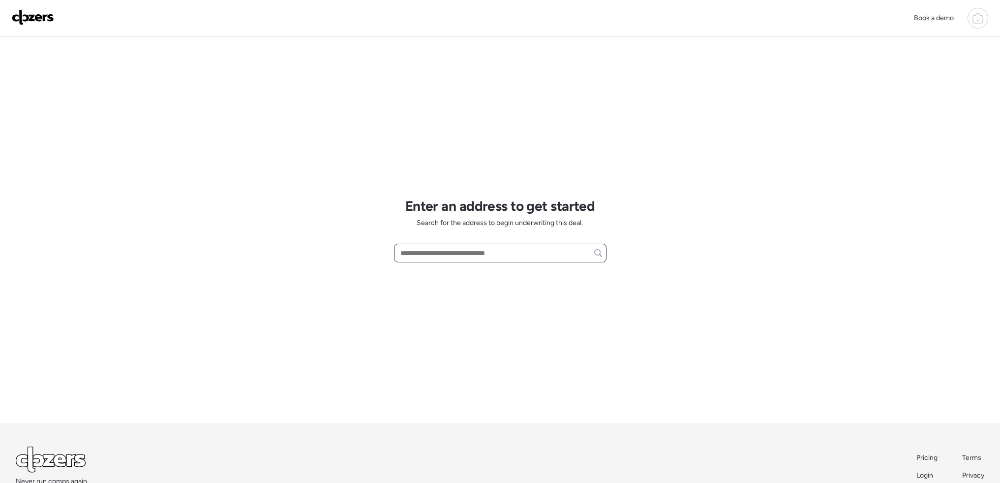
click at [442, 254] on input "text" at bounding box center [500, 253] width 204 height 14
paste input "**********"
click at [445, 274] on span "10517 Lord Dr, Saint Louis, MO, 63136" at bounding box center [430, 272] width 64 height 10
type input "**********"
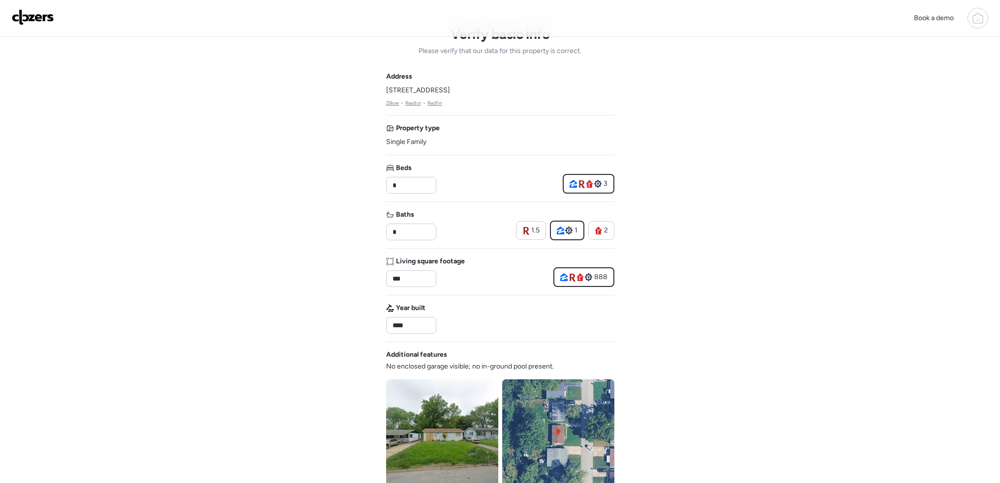
scroll to position [197, 0]
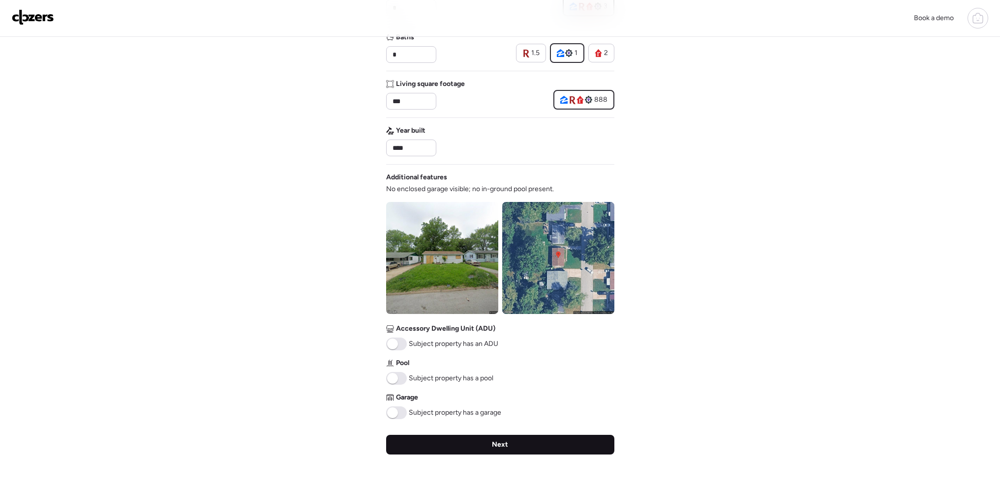
click at [521, 448] on div "Next" at bounding box center [500, 445] width 228 height 20
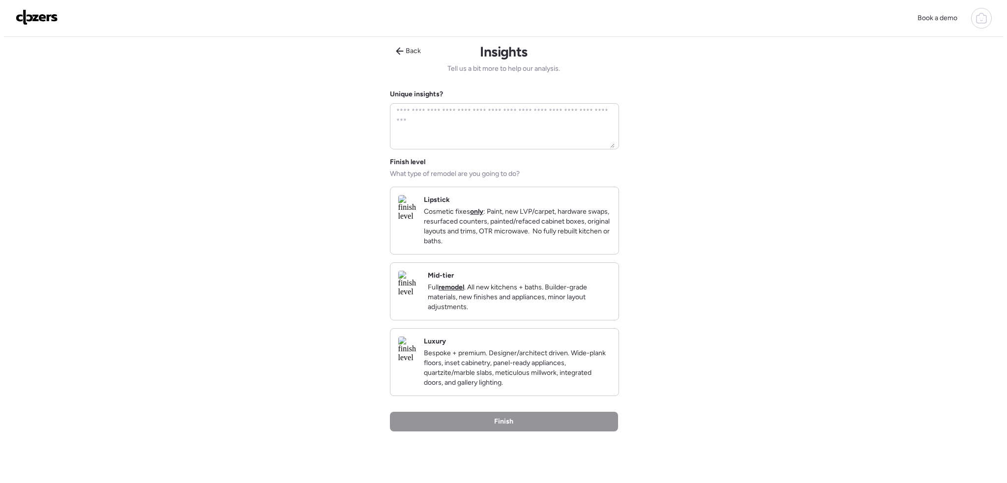
scroll to position [0, 0]
click at [486, 213] on p "Cosmetic fixes only : Paint, new LVP/carpet, hardware swaps, resurfaced counter…" at bounding box center [513, 228] width 187 height 39
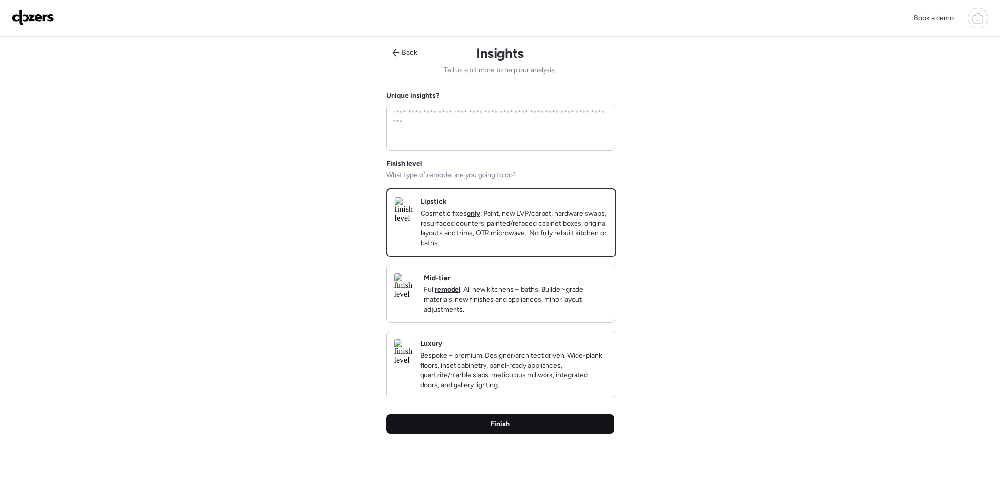
click at [491, 429] on span "Finish" at bounding box center [499, 424] width 19 height 10
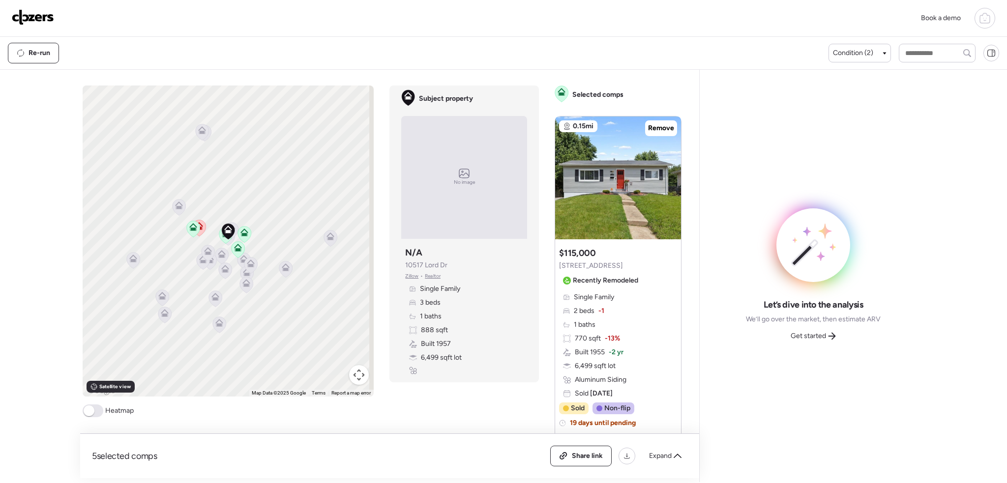
click at [95, 410] on span at bounding box center [93, 411] width 21 height 13
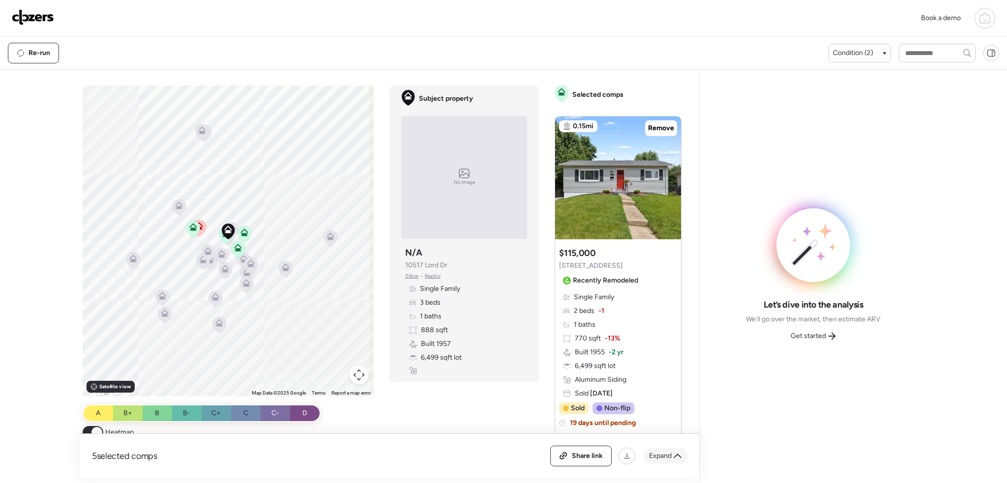
click at [660, 455] on span "Expand" at bounding box center [660, 456] width 23 height 10
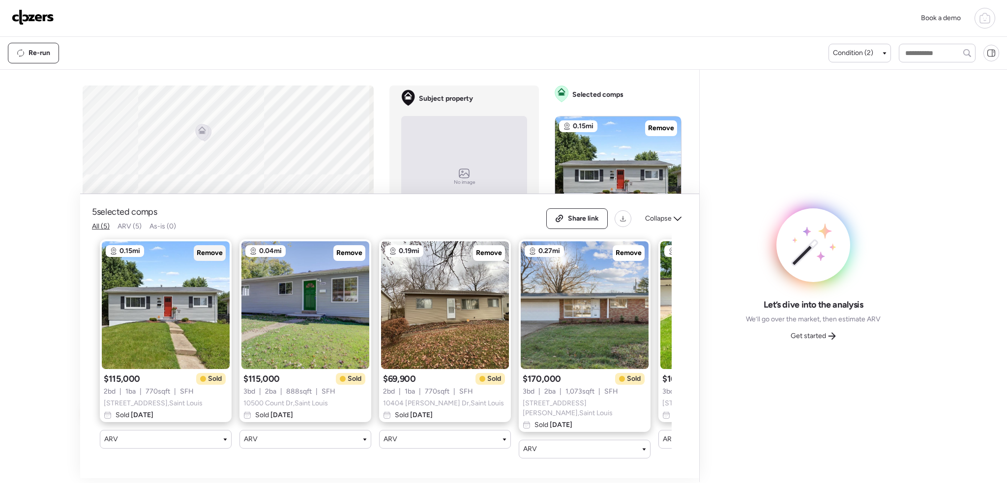
click at [214, 255] on span "Remove" at bounding box center [210, 253] width 26 height 10
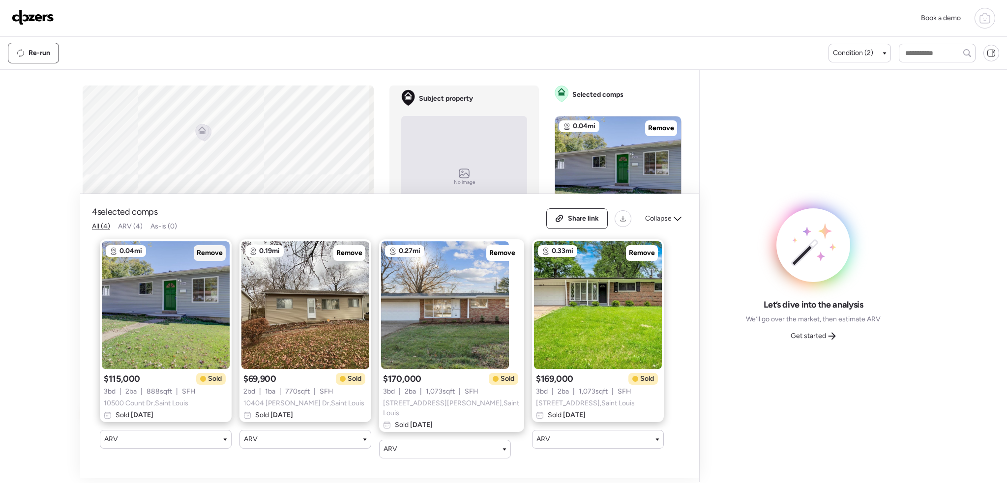
click at [204, 253] on span "Remove" at bounding box center [210, 253] width 26 height 10
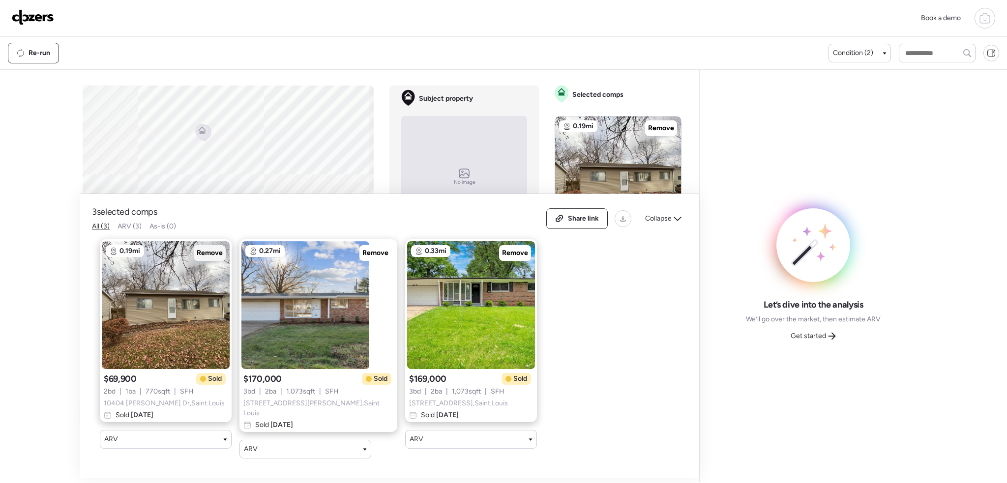
drag, startPoint x: 209, startPoint y: 259, endPoint x: 217, endPoint y: 259, distance: 7.9
click at [209, 258] on span "Remove" at bounding box center [210, 253] width 26 height 10
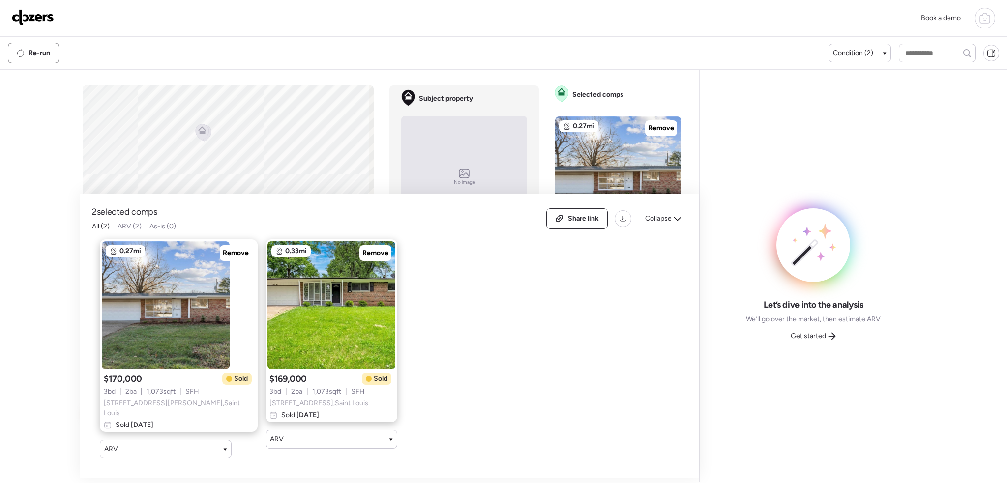
drag, startPoint x: 203, startPoint y: 258, endPoint x: 229, endPoint y: 258, distance: 26.6
click at [223, 258] on span "Remove" at bounding box center [236, 253] width 26 height 10
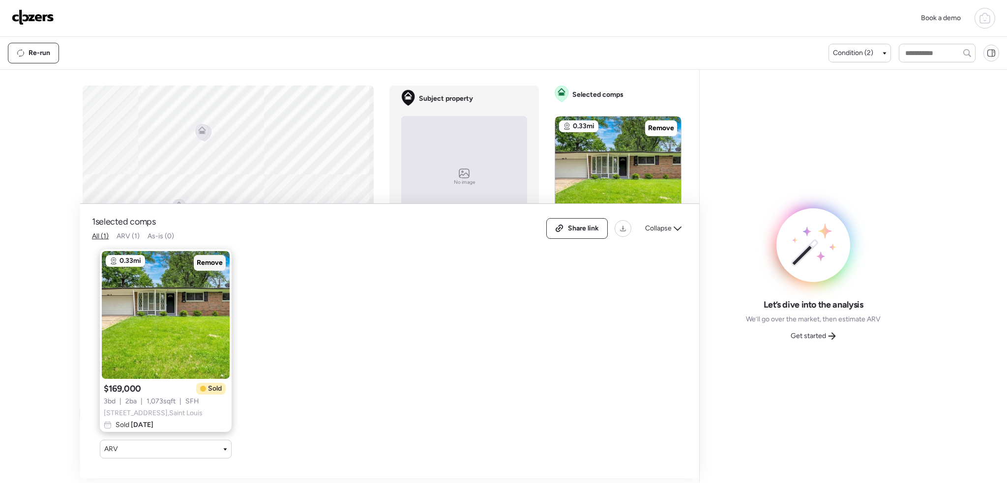
drag, startPoint x: 211, startPoint y: 257, endPoint x: 278, endPoint y: 231, distance: 71.3
click at [212, 258] on span "Remove" at bounding box center [210, 263] width 26 height 10
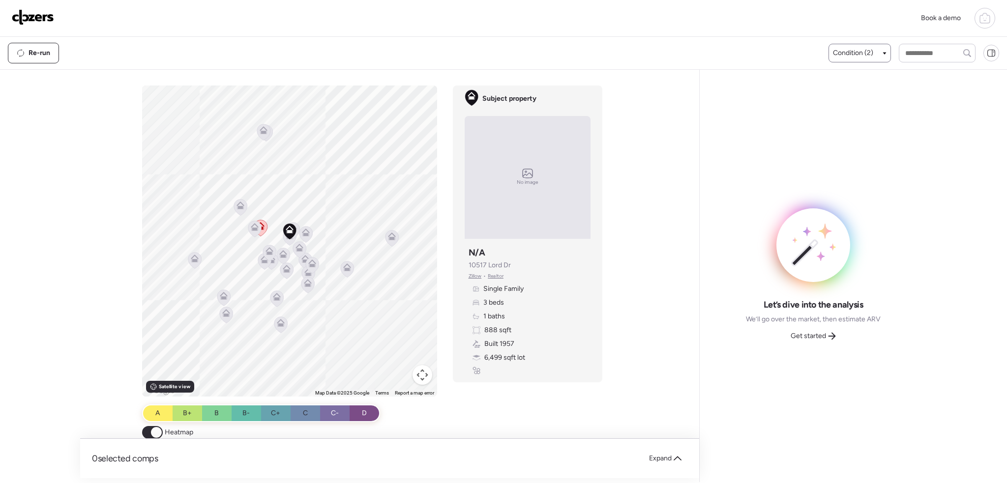
click at [864, 48] on div "Condition (2)" at bounding box center [860, 53] width 62 height 19
click at [843, 56] on span "Condition (2)" at bounding box center [853, 53] width 40 height 10
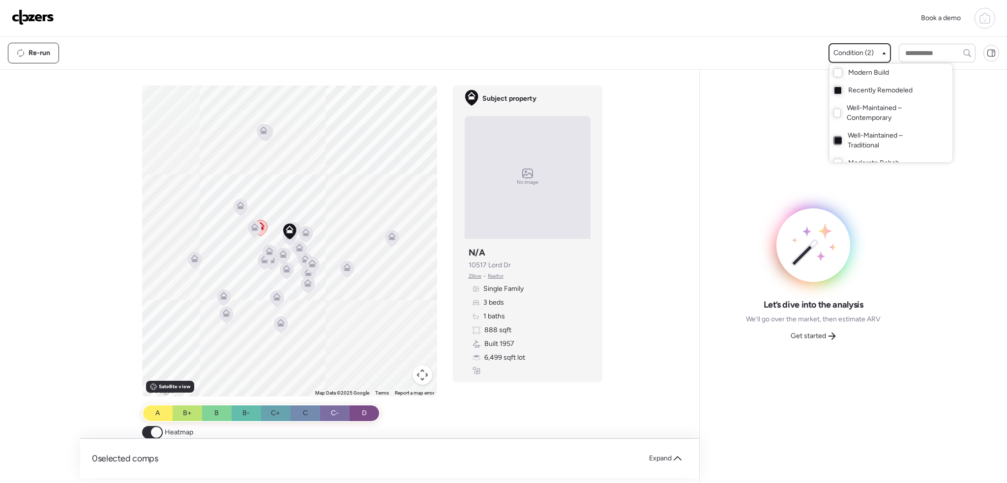
click at [835, 138] on div at bounding box center [838, 140] width 7 height 7
drag, startPoint x: 664, startPoint y: 131, endPoint x: 551, endPoint y: 254, distance: 167.7
click at [664, 134] on div at bounding box center [503, 213] width 1007 height 483
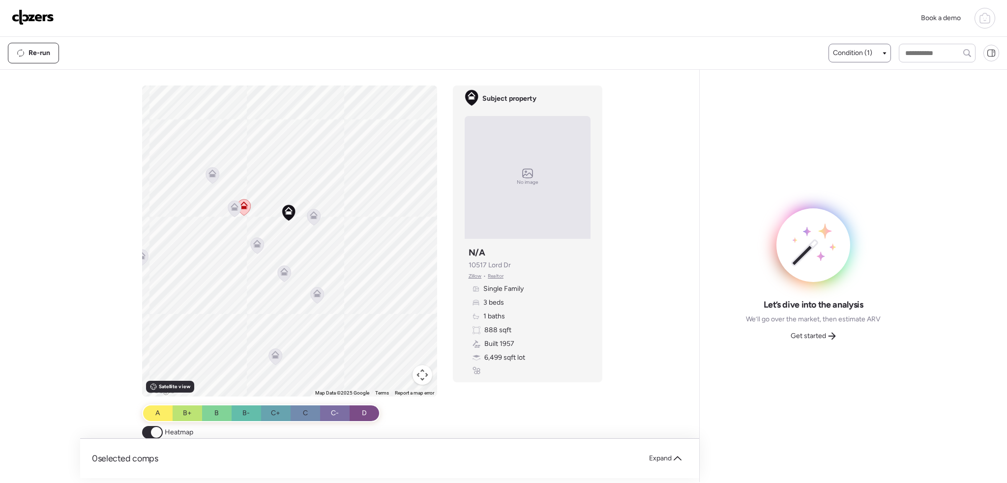
drag, startPoint x: 290, startPoint y: 230, endPoint x: 315, endPoint y: 288, distance: 63.2
click at [315, 289] on div "To activate drag with keyboard, press Alt + Enter. Once in keyboard drag state,…" at bounding box center [289, 241] width 295 height 311
click at [348, 284] on icon at bounding box center [348, 281] width 7 height 4
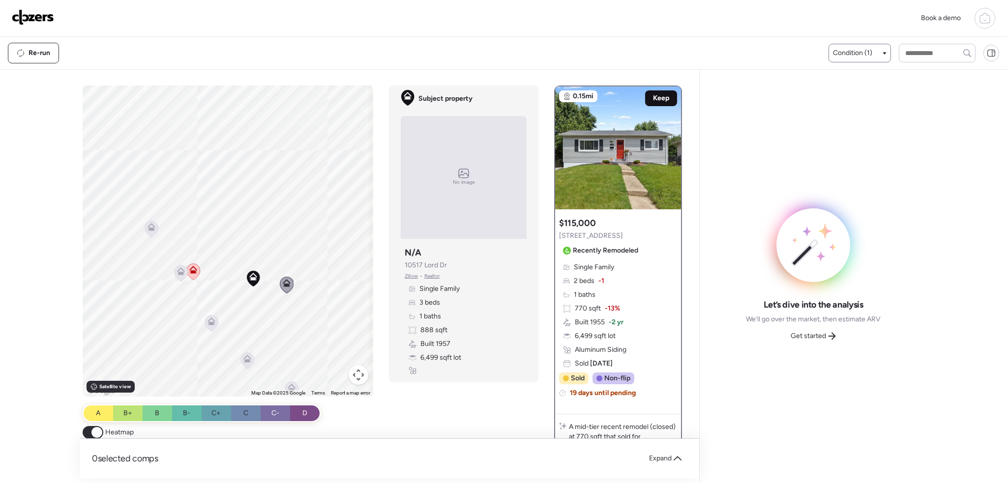
click at [658, 95] on span "Keep" at bounding box center [661, 98] width 16 height 10
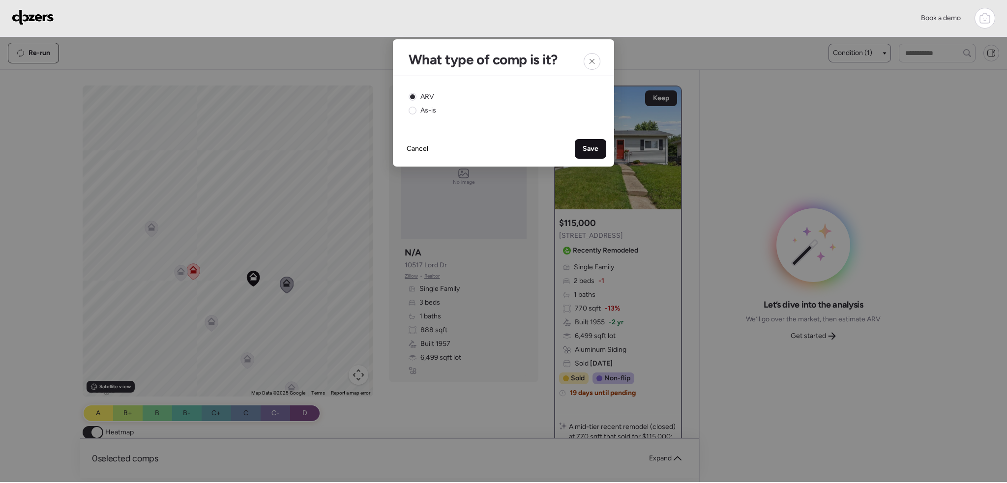
click at [581, 153] on div "Save" at bounding box center [590, 149] width 31 height 20
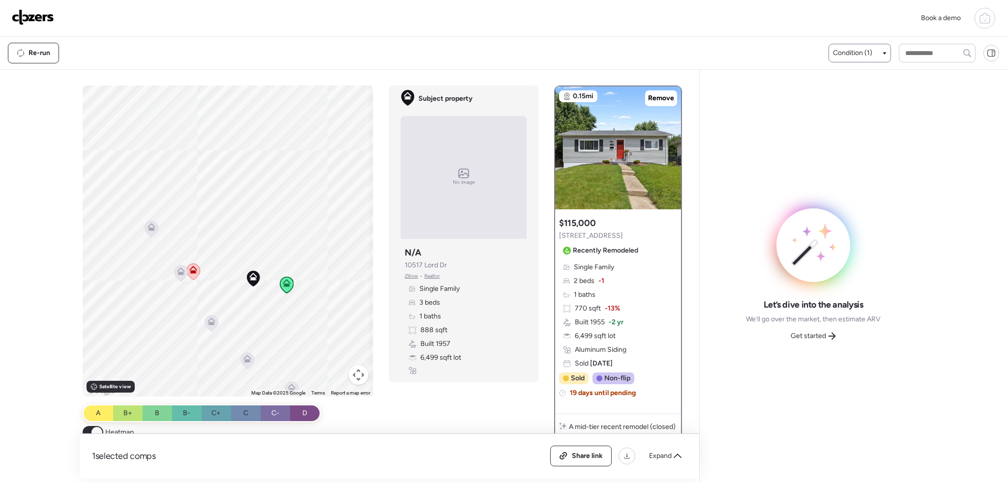
click at [178, 272] on icon at bounding box center [181, 270] width 7 height 4
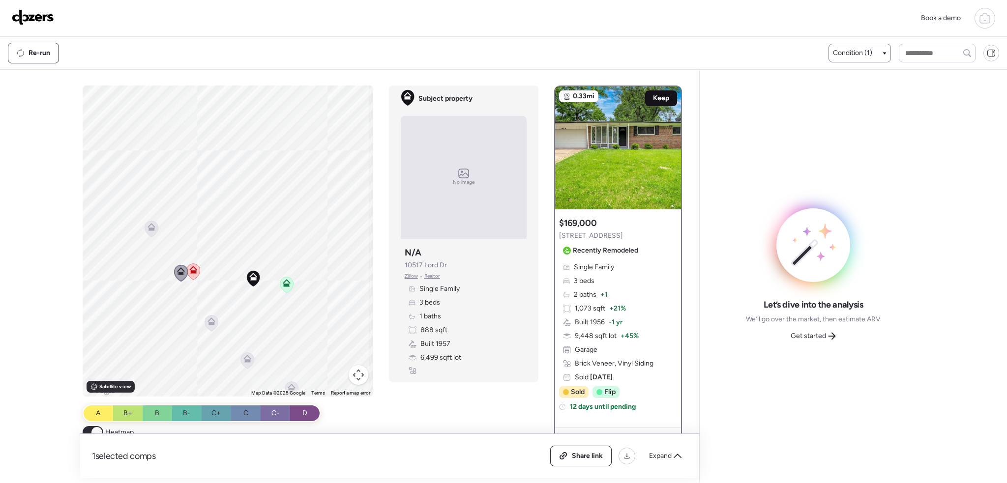
click at [657, 99] on span "Keep" at bounding box center [661, 98] width 16 height 10
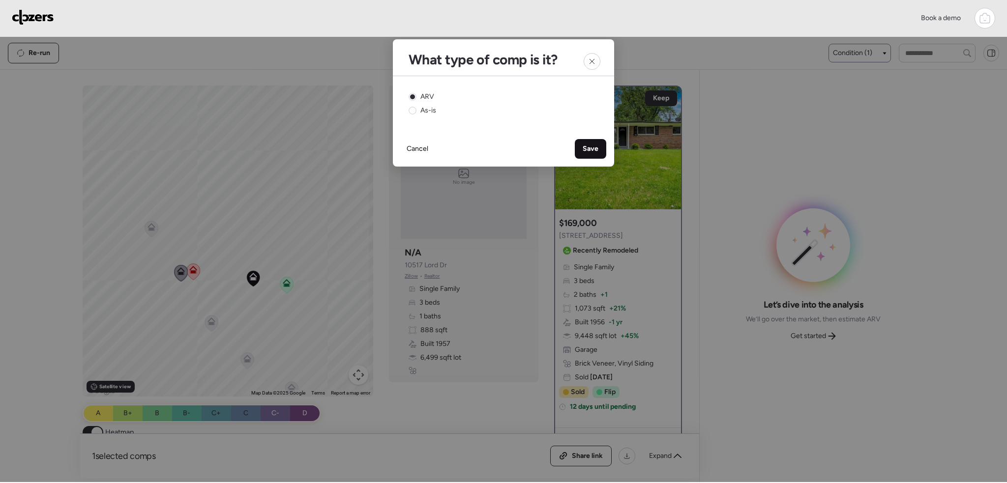
click at [585, 149] on span "Save" at bounding box center [591, 149] width 16 height 10
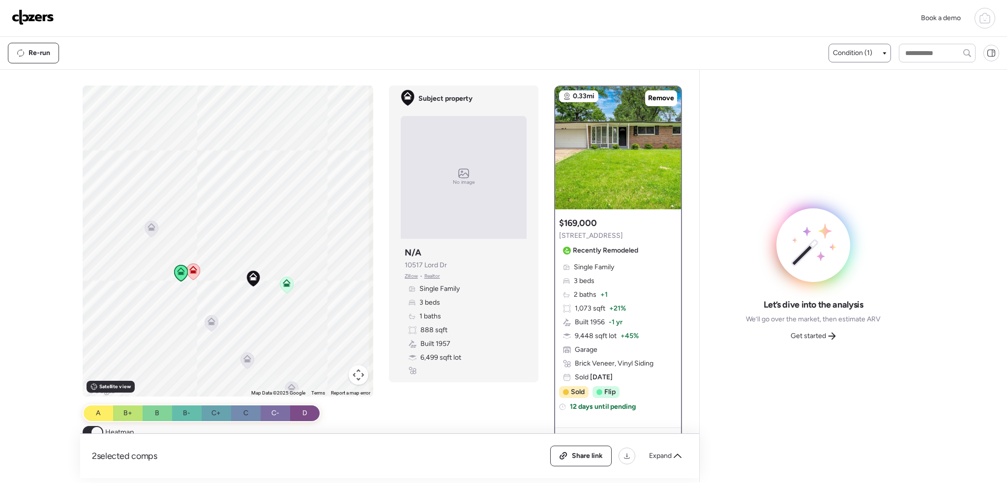
click at [145, 229] on icon at bounding box center [151, 229] width 13 height 16
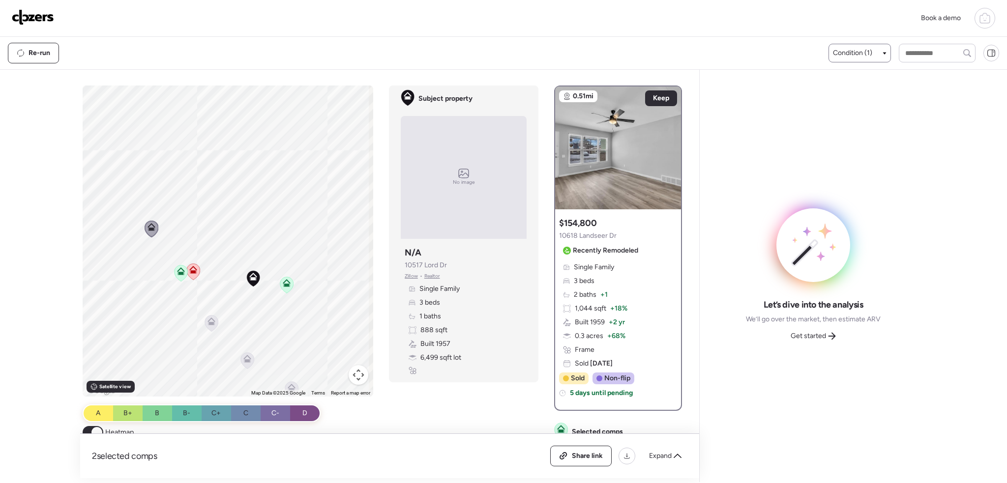
click at [194, 268] on icon at bounding box center [193, 270] width 8 height 8
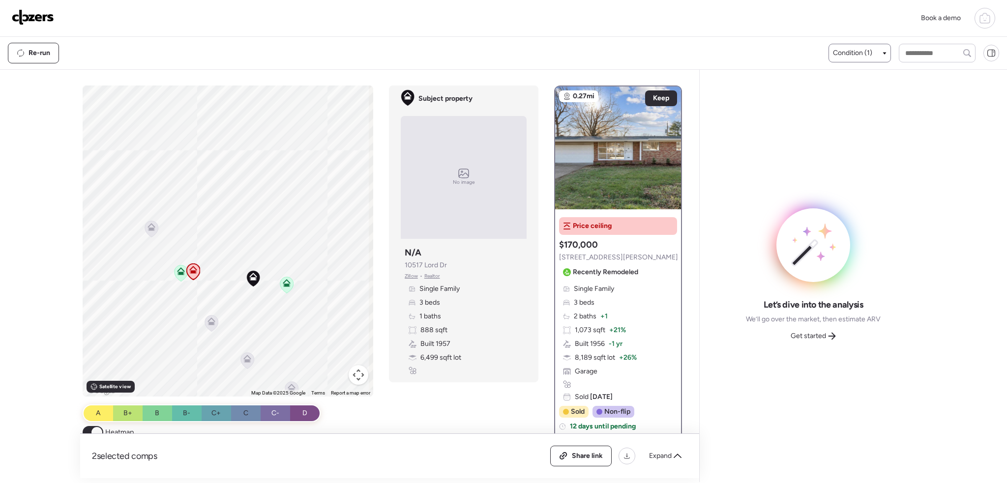
click at [839, 56] on span "Condition (1)" at bounding box center [852, 53] width 39 height 10
click at [835, 89] on div at bounding box center [838, 90] width 7 height 7
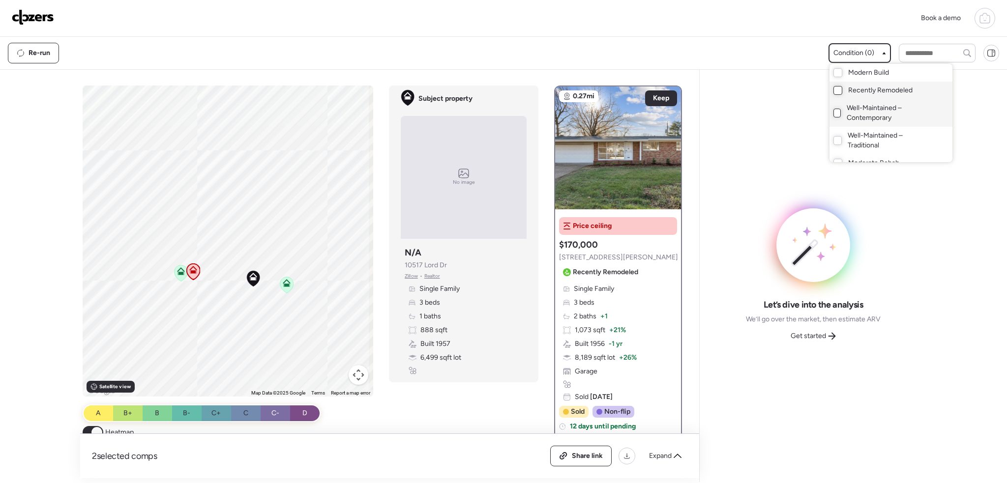
click at [834, 117] on div at bounding box center [838, 113] width 8 height 9
click at [252, 269] on div at bounding box center [503, 213] width 1007 height 483
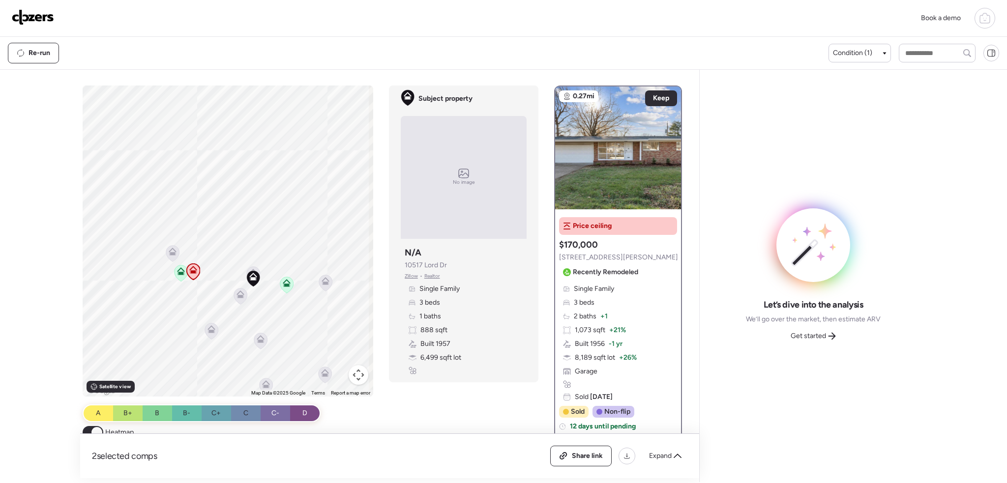
click at [250, 268] on icon at bounding box center [253, 275] width 13 height 16
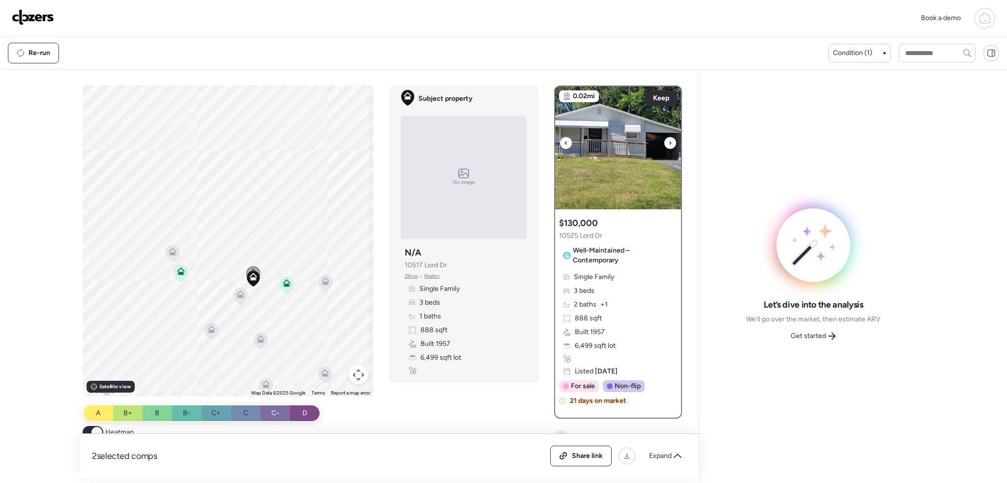
click at [668, 141] on div at bounding box center [670, 143] width 12 height 12
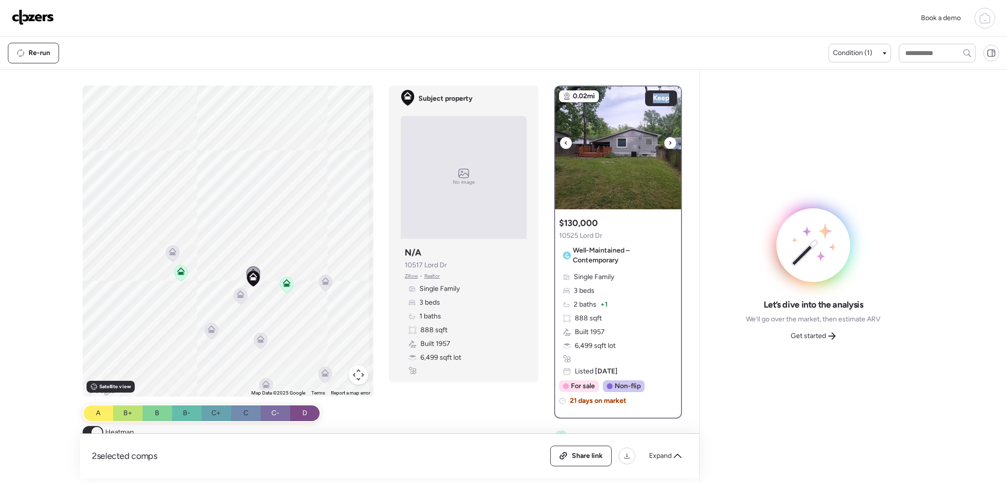
click at [668, 141] on div at bounding box center [670, 143] width 12 height 12
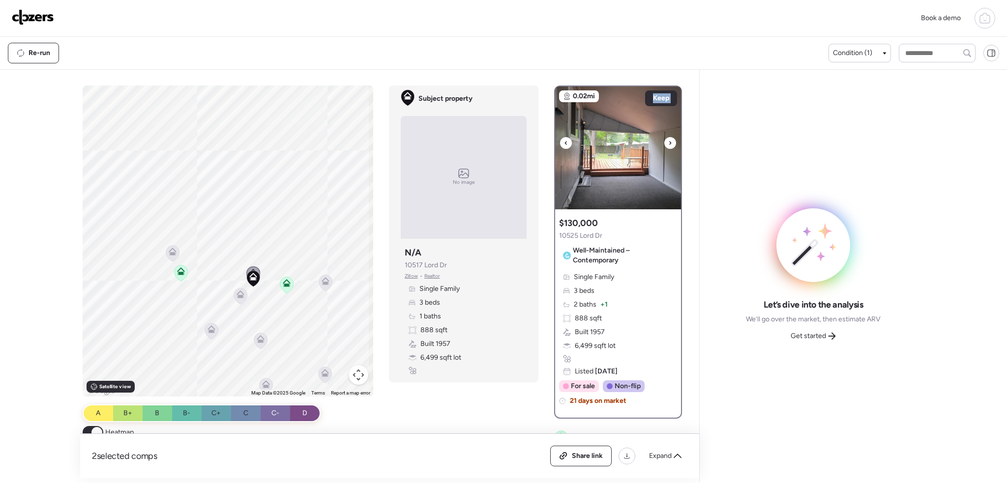
click at [668, 141] on icon at bounding box center [670, 143] width 4 height 12
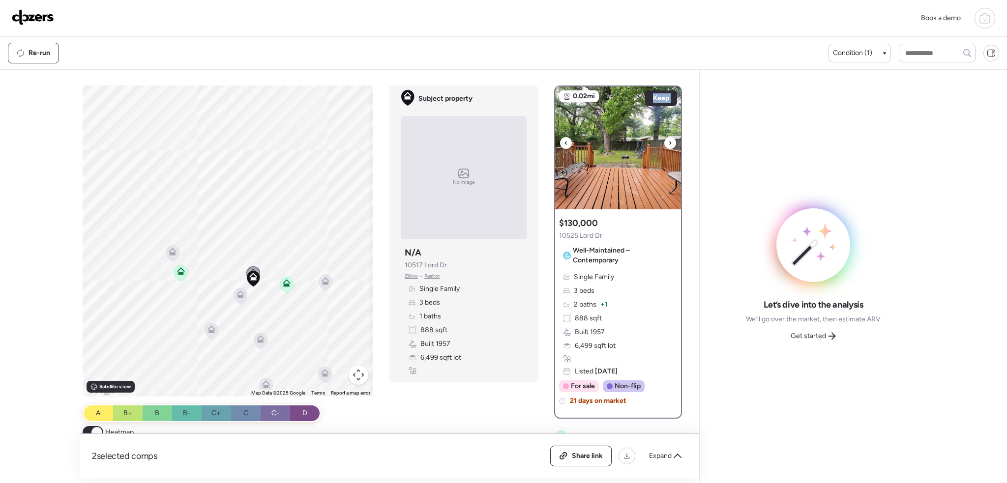
click at [668, 141] on icon at bounding box center [670, 143] width 4 height 12
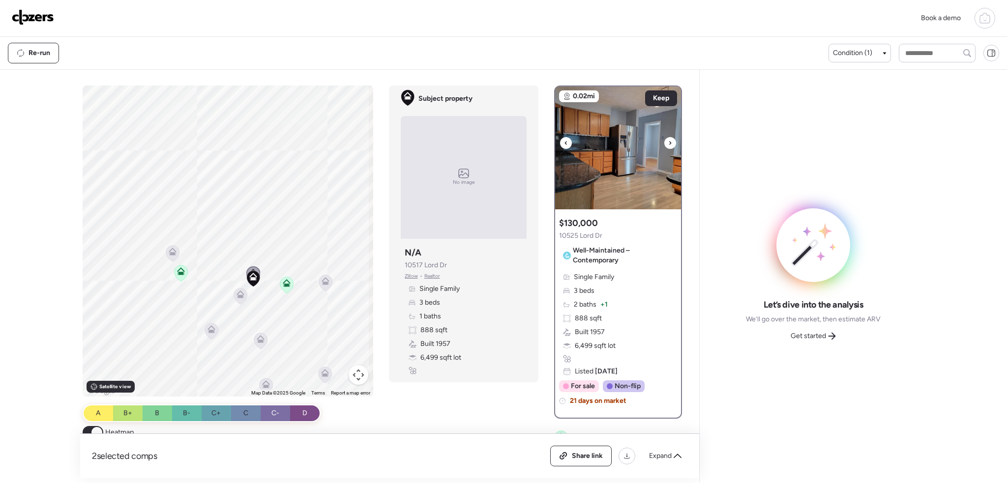
click at [668, 142] on icon at bounding box center [670, 143] width 4 height 12
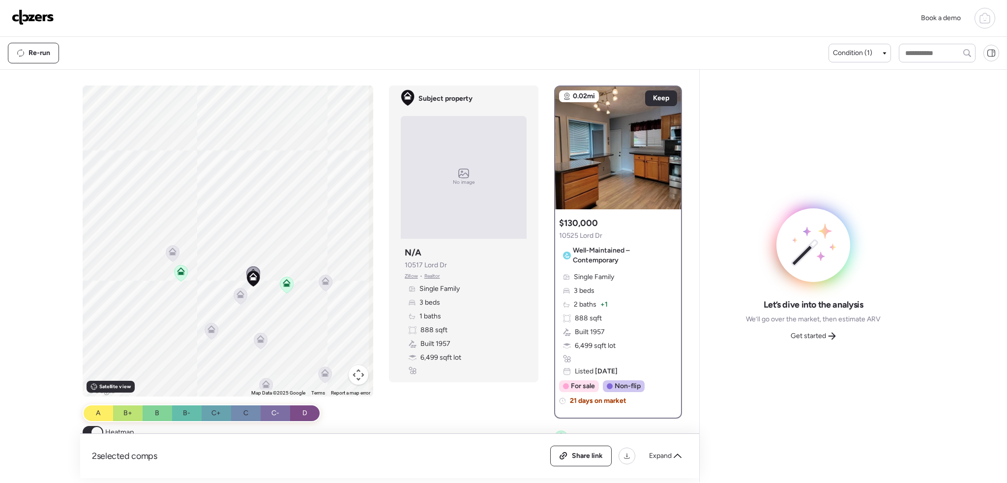
click at [319, 282] on icon at bounding box center [325, 283] width 13 height 16
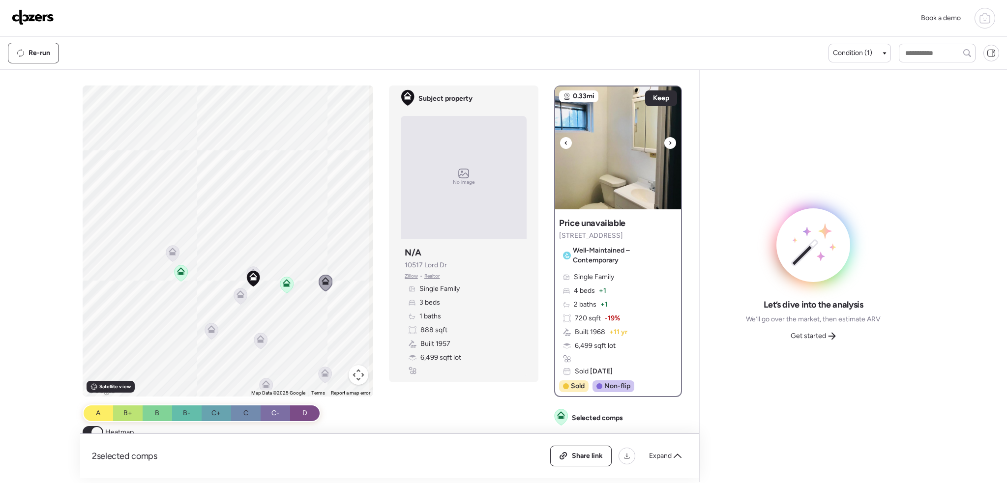
click at [668, 143] on icon at bounding box center [670, 143] width 4 height 12
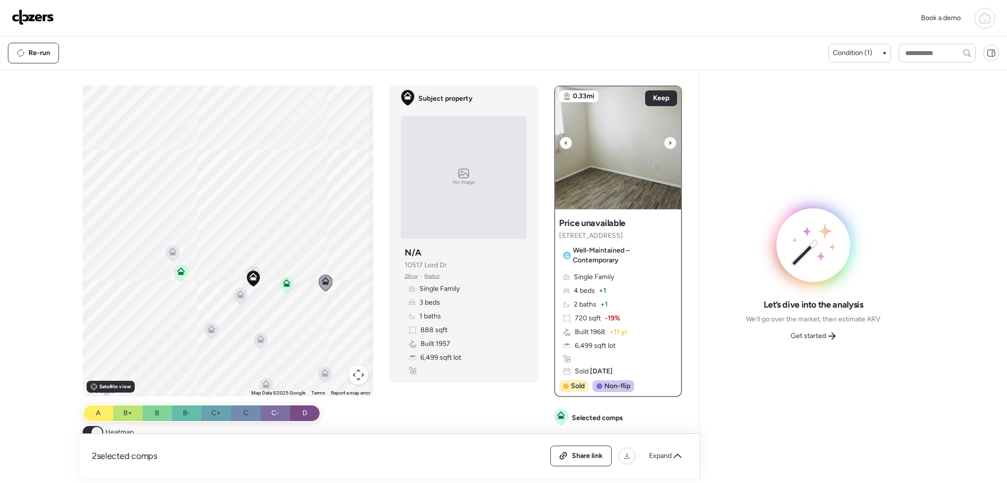
click at [668, 143] on icon at bounding box center [670, 143] width 4 height 12
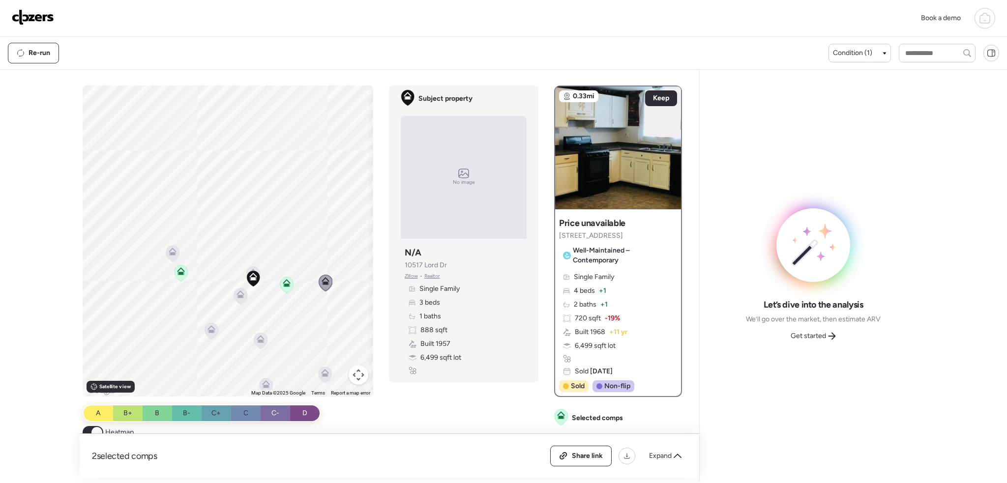
click at [239, 297] on icon at bounding box center [241, 296] width 6 height 3
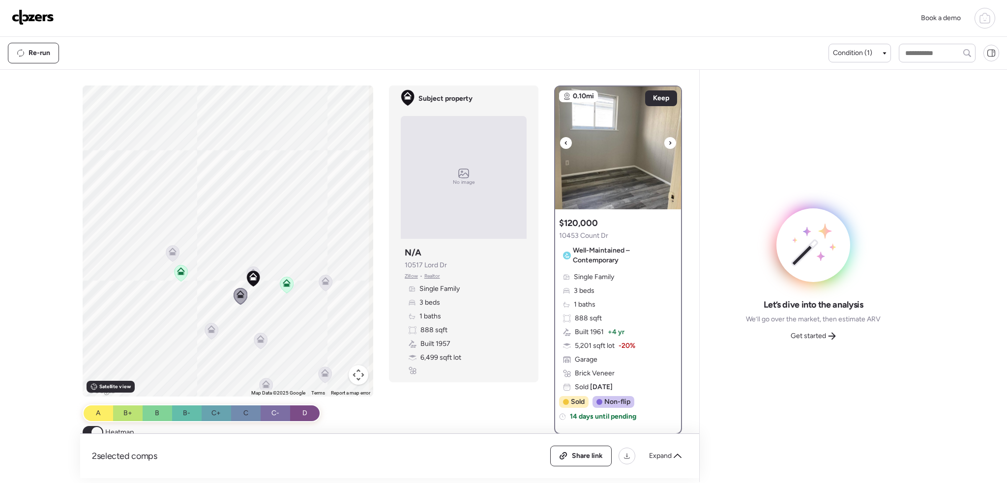
click at [668, 141] on icon at bounding box center [670, 143] width 4 height 12
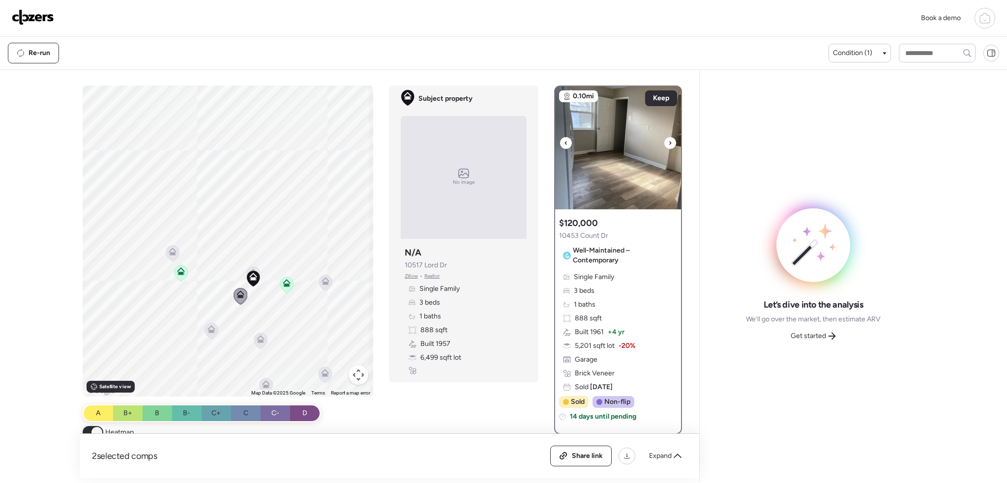
click at [668, 141] on icon at bounding box center [670, 143] width 4 height 12
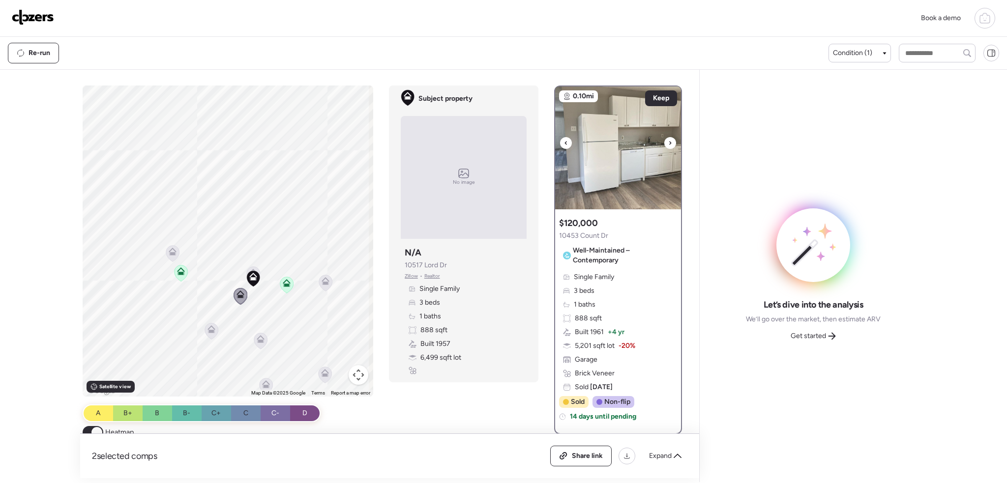
click at [668, 141] on icon at bounding box center [670, 143] width 4 height 12
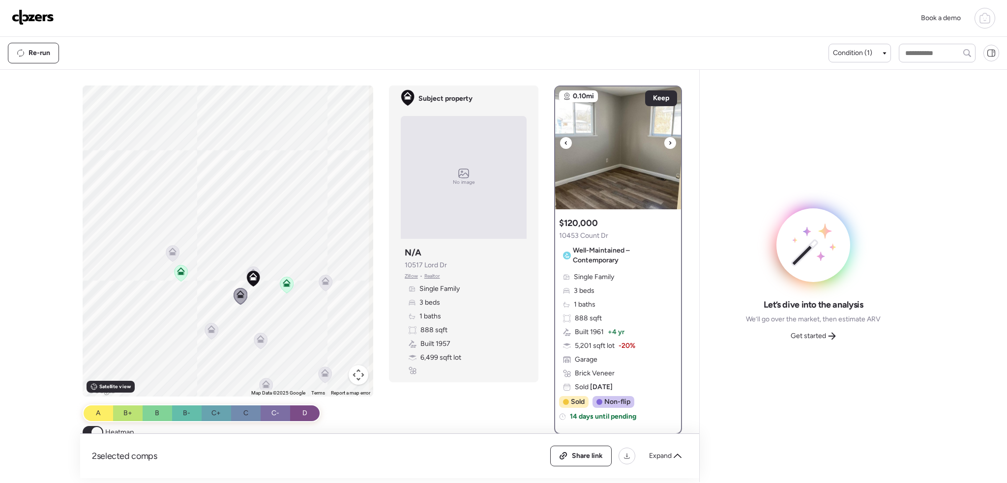
click at [668, 141] on icon at bounding box center [670, 143] width 4 height 12
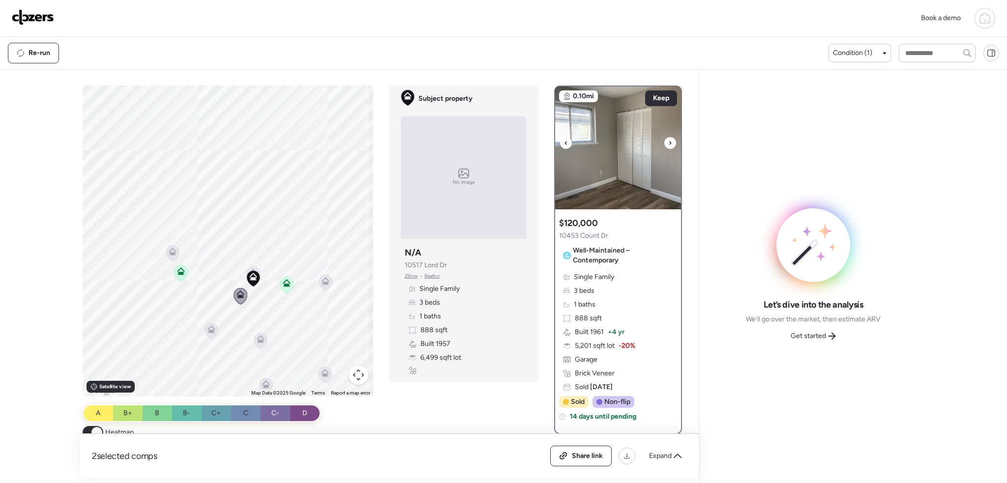
click at [668, 141] on icon at bounding box center [670, 143] width 4 height 12
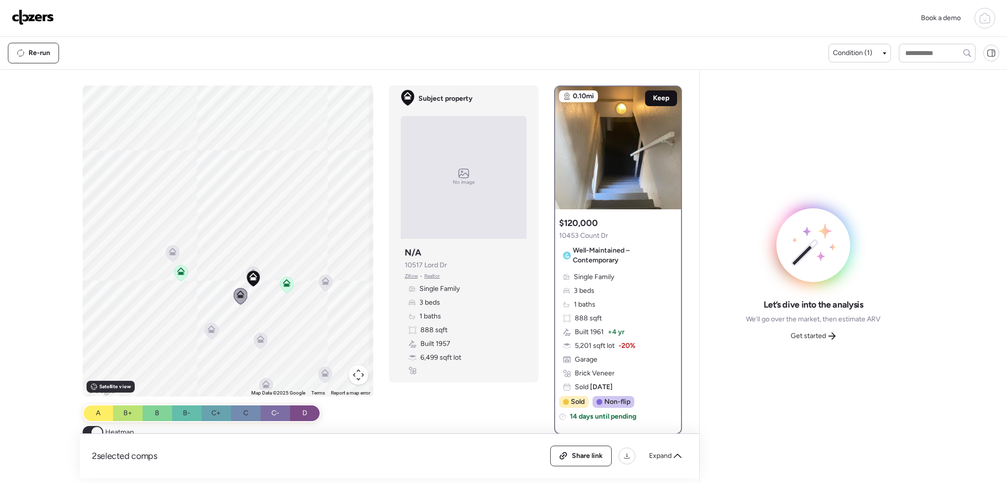
click at [662, 99] on span "Keep" at bounding box center [661, 98] width 16 height 10
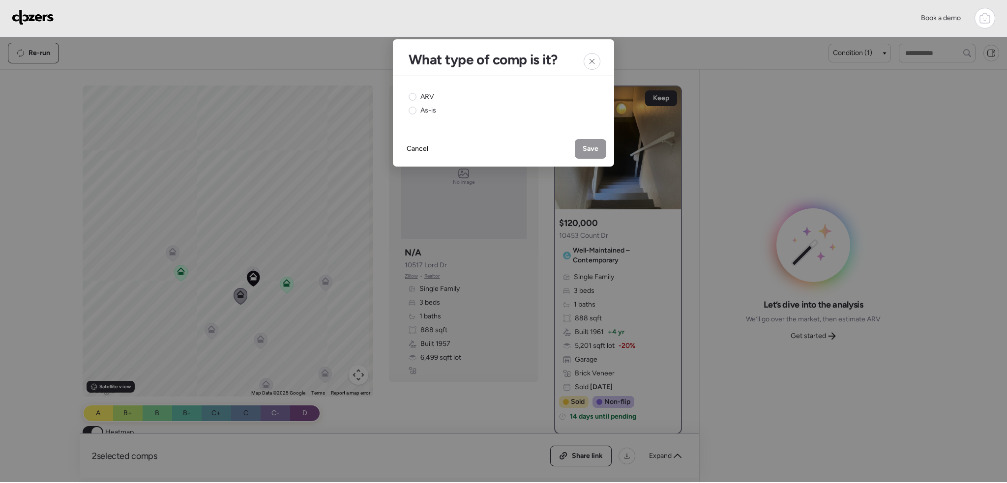
drag, startPoint x: 415, startPoint y: 95, endPoint x: 510, endPoint y: 136, distance: 103.8
click at [415, 94] on circle at bounding box center [412, 96] width 7 height 7
click at [591, 149] on span "Save" at bounding box center [591, 149] width 16 height 10
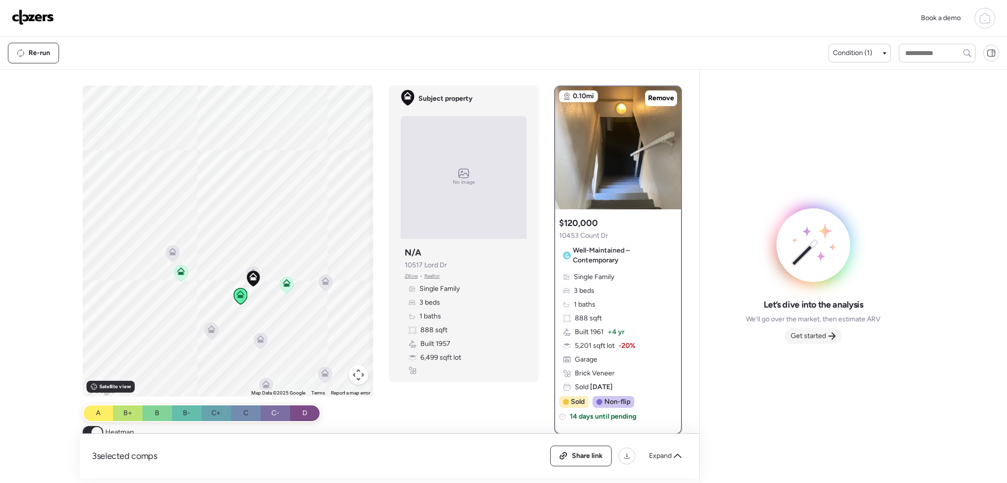
click at [799, 338] on span "Get started" at bounding box center [808, 336] width 35 height 10
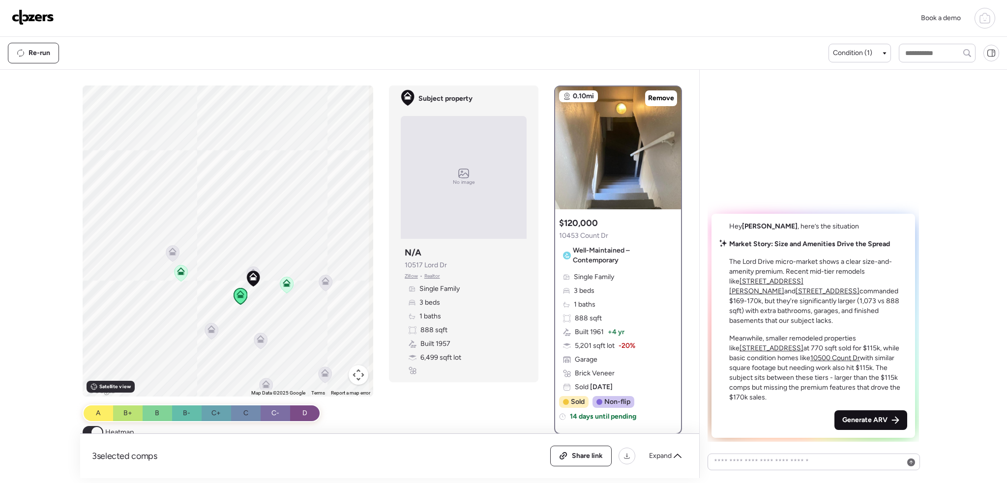
drag, startPoint x: 857, startPoint y: 418, endPoint x: 850, endPoint y: 404, distance: 16.5
click at [857, 417] on span "Generate ARV" at bounding box center [864, 421] width 45 height 10
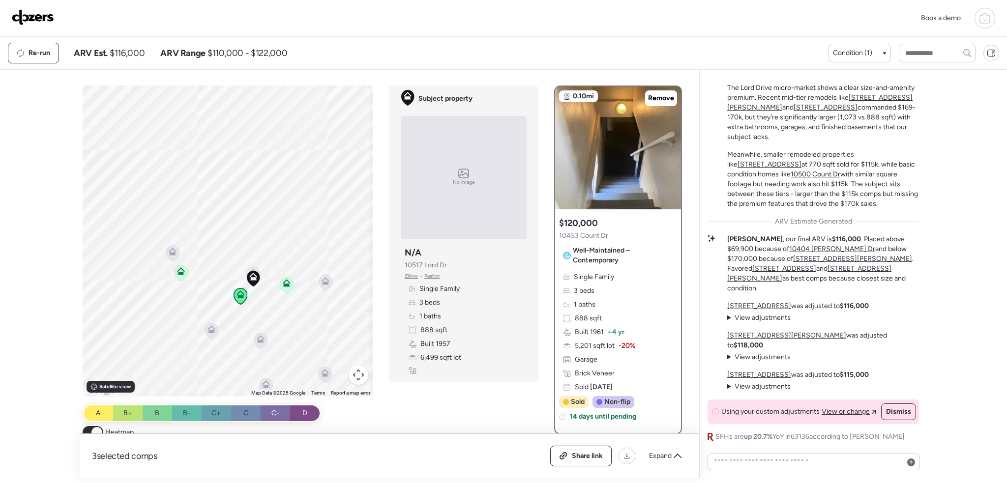
click at [42, 15] on img at bounding box center [33, 17] width 42 height 16
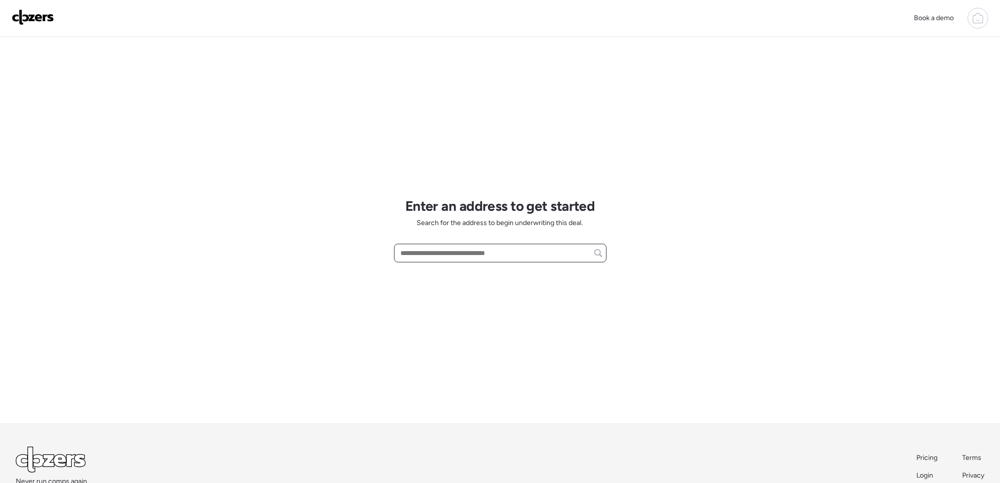
click at [430, 256] on input "text" at bounding box center [500, 253] width 204 height 14
paste input "**********"
click at [461, 275] on span "[STREET_ADDRESS]" at bounding box center [430, 272] width 64 height 10
type input "**********"
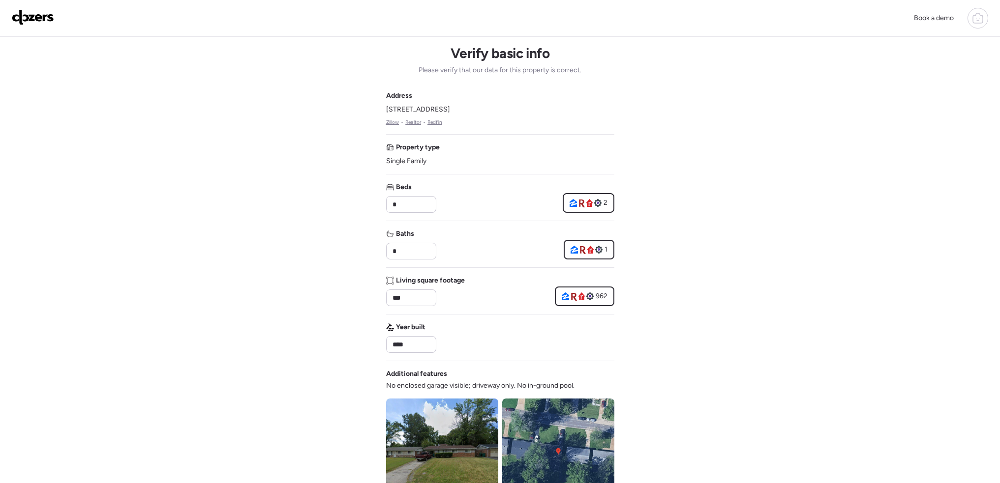
scroll to position [246, 0]
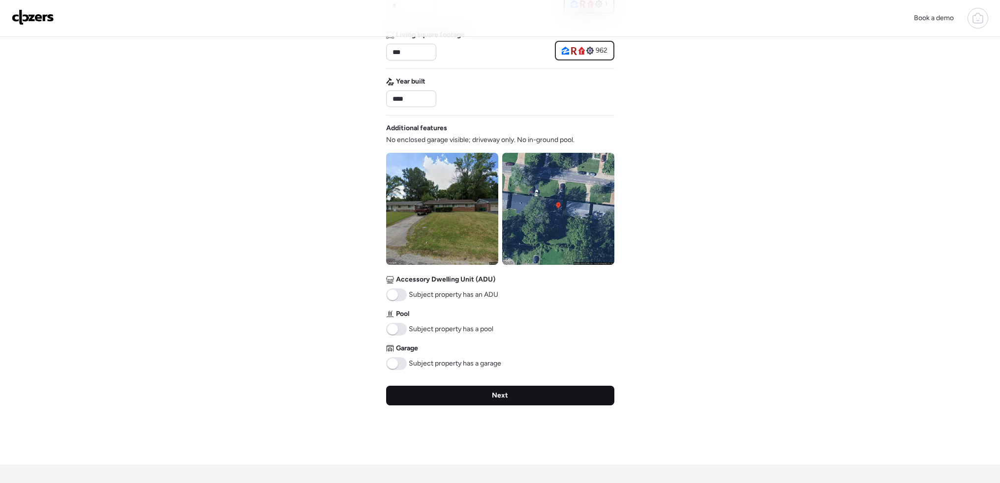
click at [463, 402] on div "Next" at bounding box center [500, 396] width 228 height 20
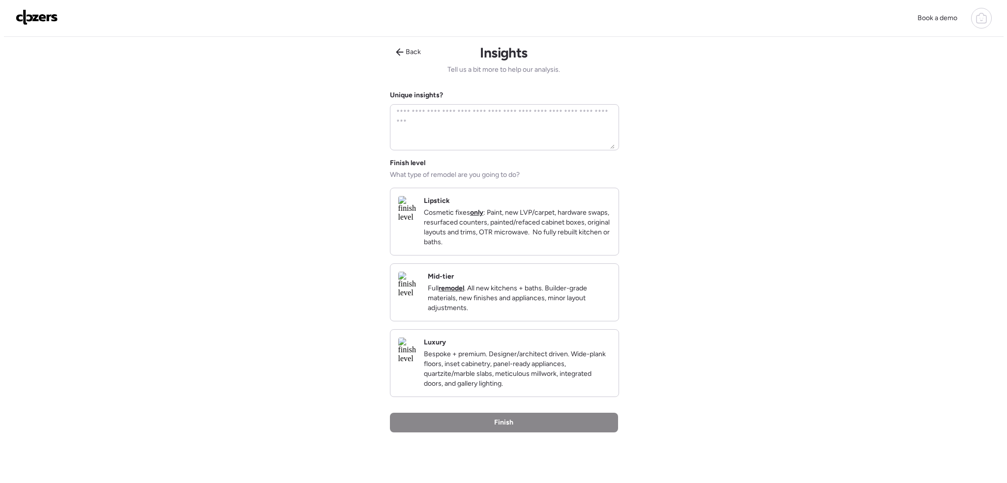
scroll to position [0, 0]
click at [608, 245] on div "Lipstick Cosmetic fixes only : Paint, new LVP/carpet, hardware swaps, resurface…" at bounding box center [501, 222] width 228 height 67
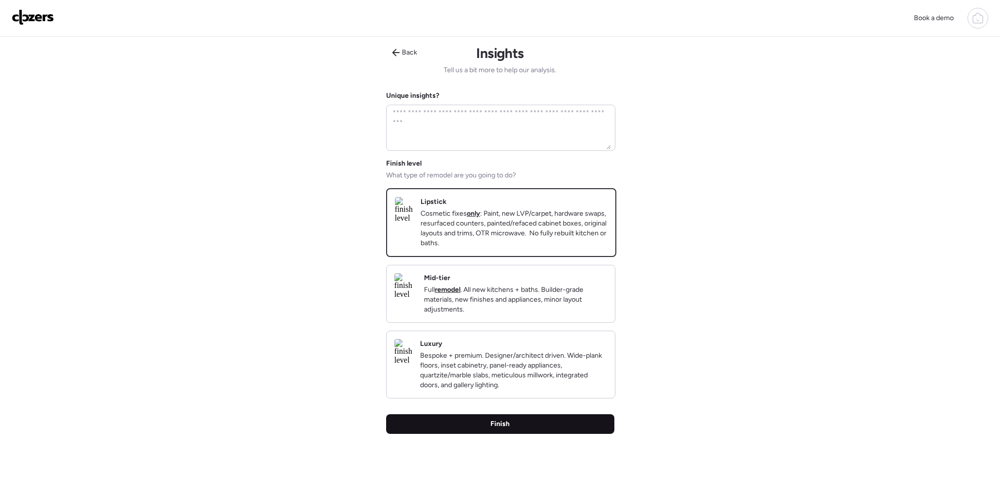
click at [538, 434] on div "Finish" at bounding box center [500, 425] width 228 height 20
